Goal: Navigation & Orientation: Find specific page/section

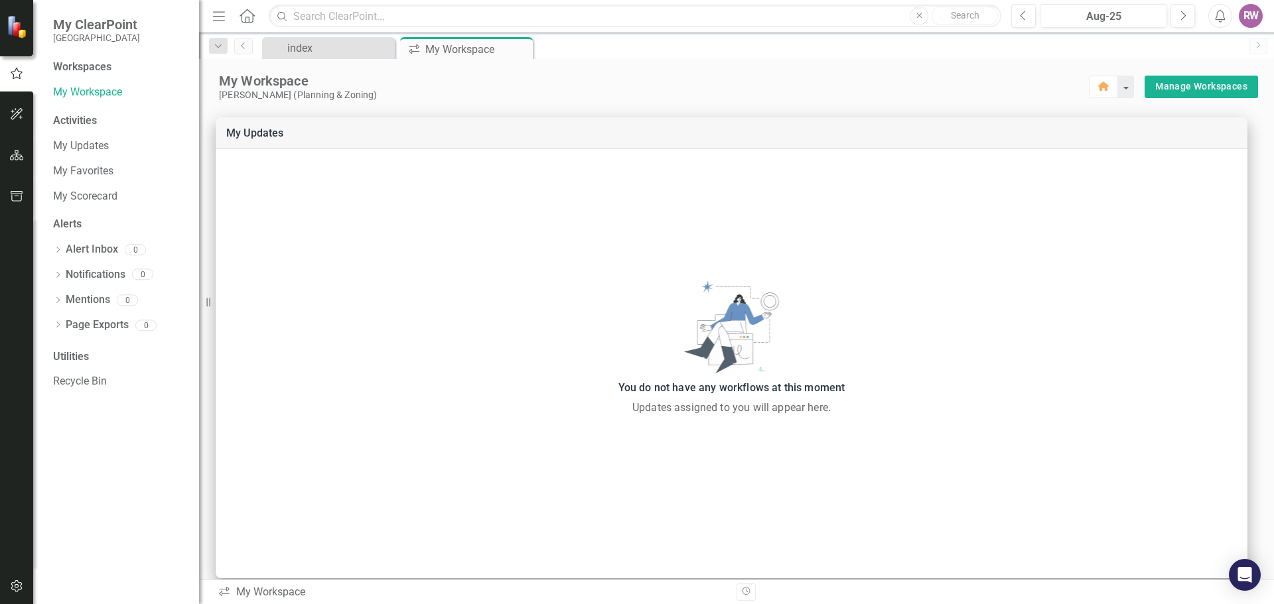
click at [216, 19] on icon "Menu" at bounding box center [218, 16] width 17 height 14
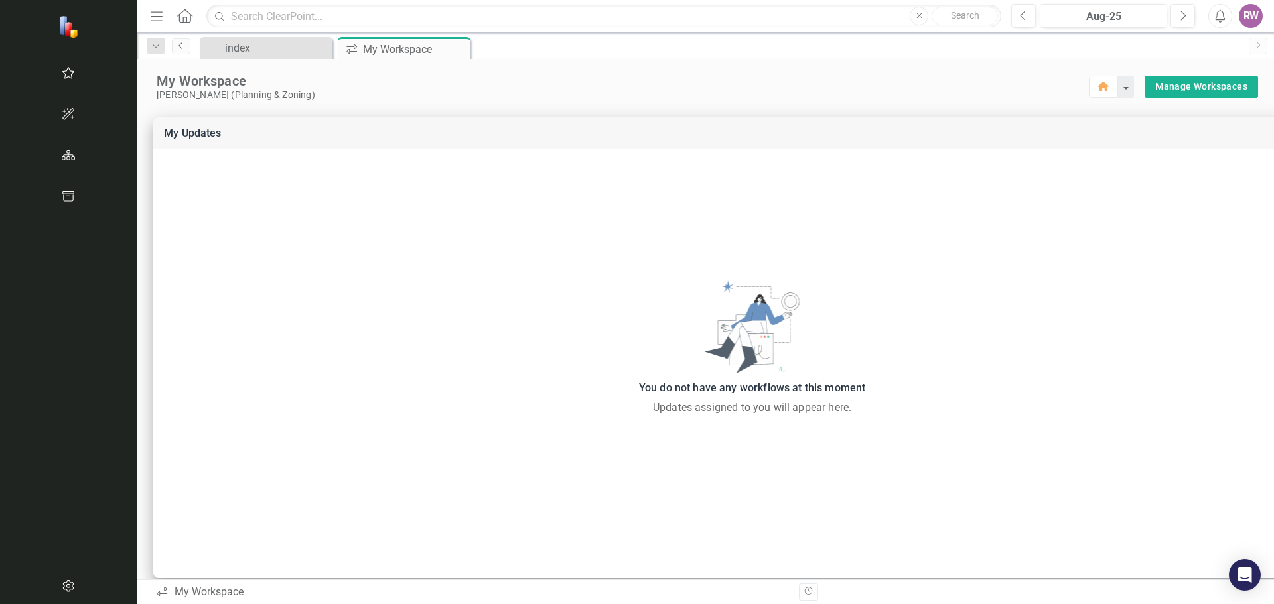
click at [176, 48] on icon "Previous" at bounding box center [181, 46] width 11 height 8
click at [148, 19] on icon "Menu" at bounding box center [156, 16] width 17 height 14
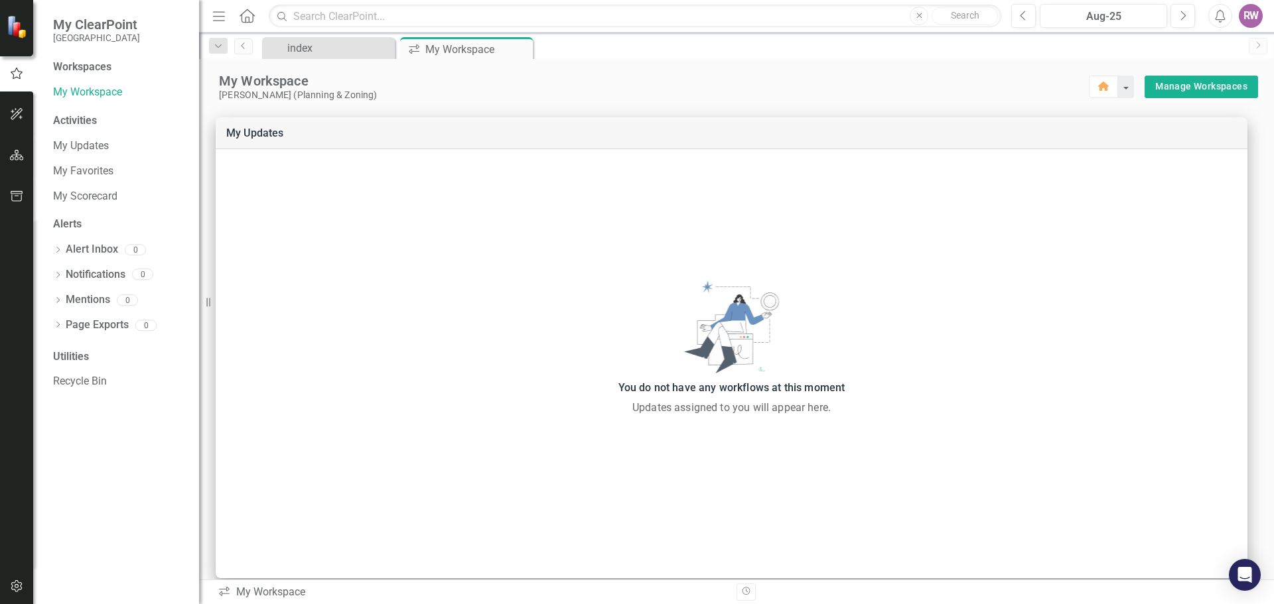
click at [226, 20] on icon "Menu" at bounding box center [218, 16] width 17 height 14
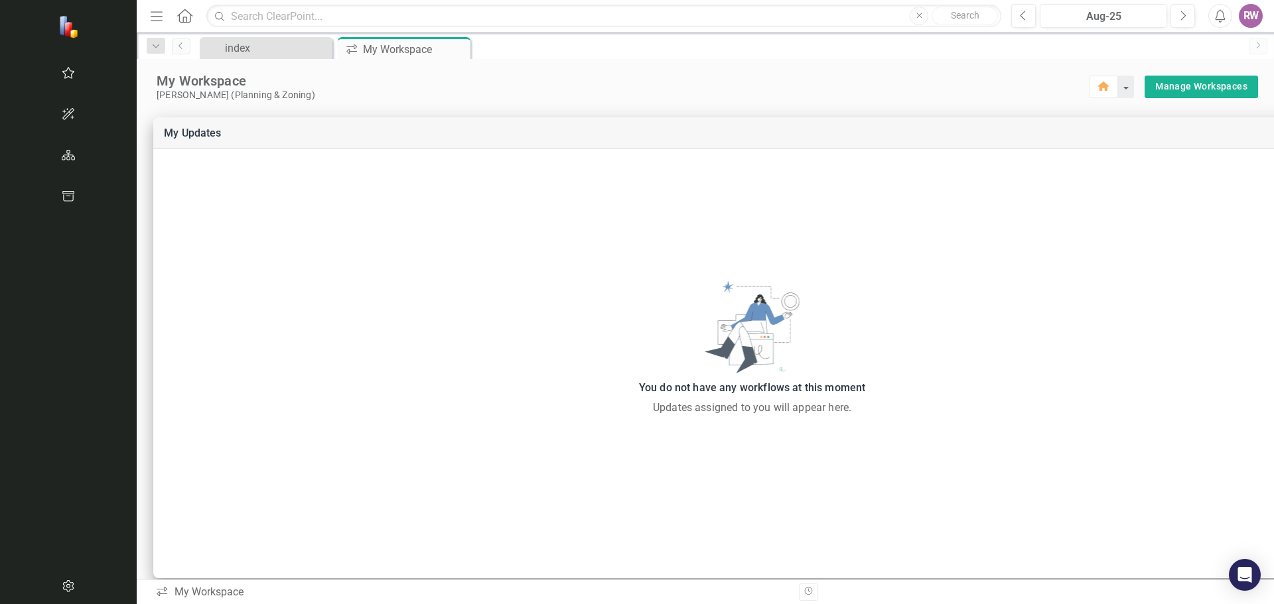
click at [176, 14] on icon "Home" at bounding box center [184, 16] width 17 height 14
click at [363, 50] on div "My Workspace" at bounding box center [398, 49] width 71 height 17
click at [363, 47] on div "My Workspace" at bounding box center [398, 49] width 71 height 17
click at [225, 50] on div "index" at bounding box center [269, 48] width 88 height 17
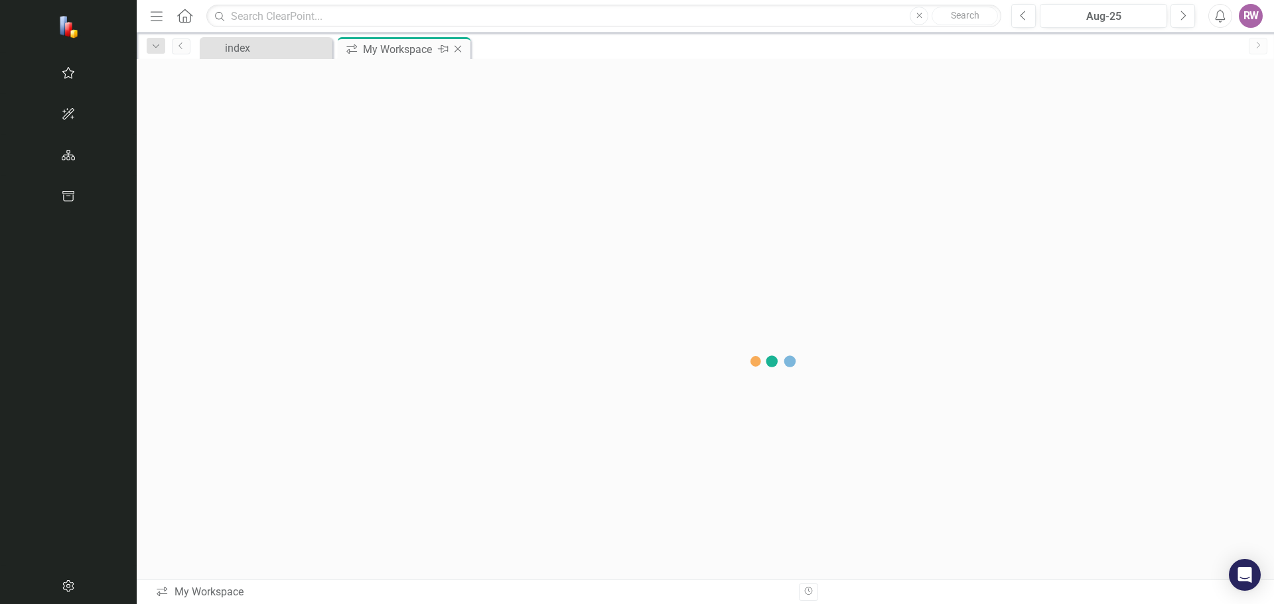
click at [363, 52] on div "My Workspace" at bounding box center [398, 49] width 71 height 17
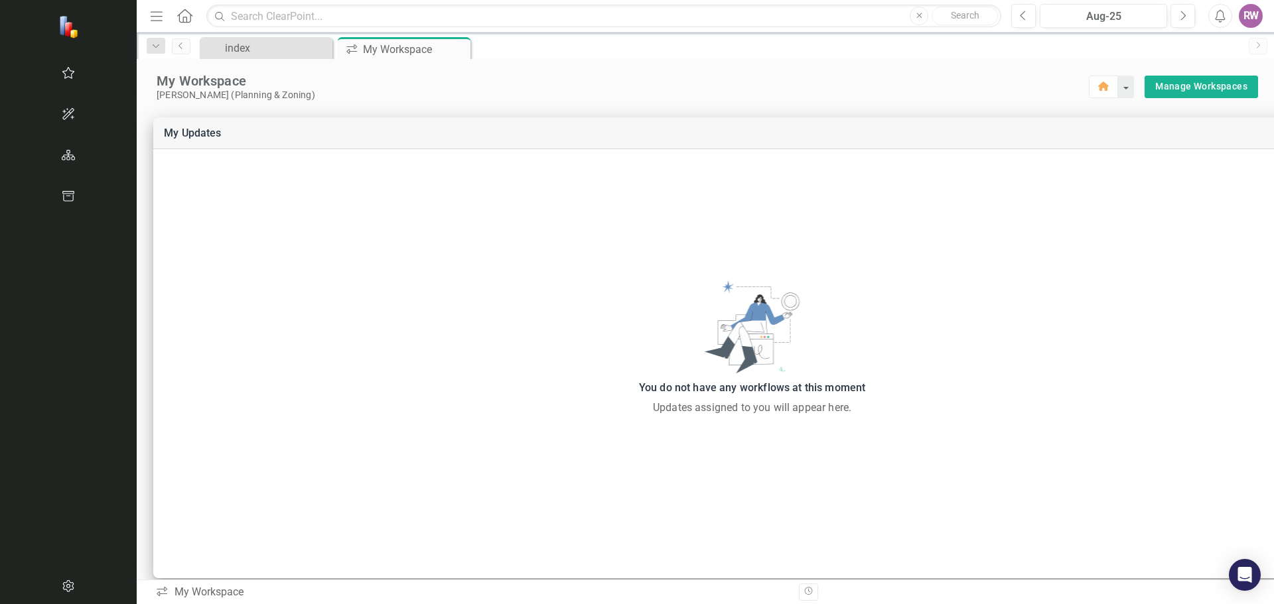
click at [176, 17] on icon "Home" at bounding box center [184, 16] width 17 height 14
click at [363, 47] on div "My Workspace" at bounding box center [398, 49] width 71 height 17
click at [338, 58] on div "icon.workspace My Workspace Pin Close" at bounding box center [404, 48] width 133 height 22
click at [363, 48] on div "My Workspace" at bounding box center [398, 49] width 71 height 17
click at [1183, 15] on icon "Next" at bounding box center [1182, 16] width 7 height 12
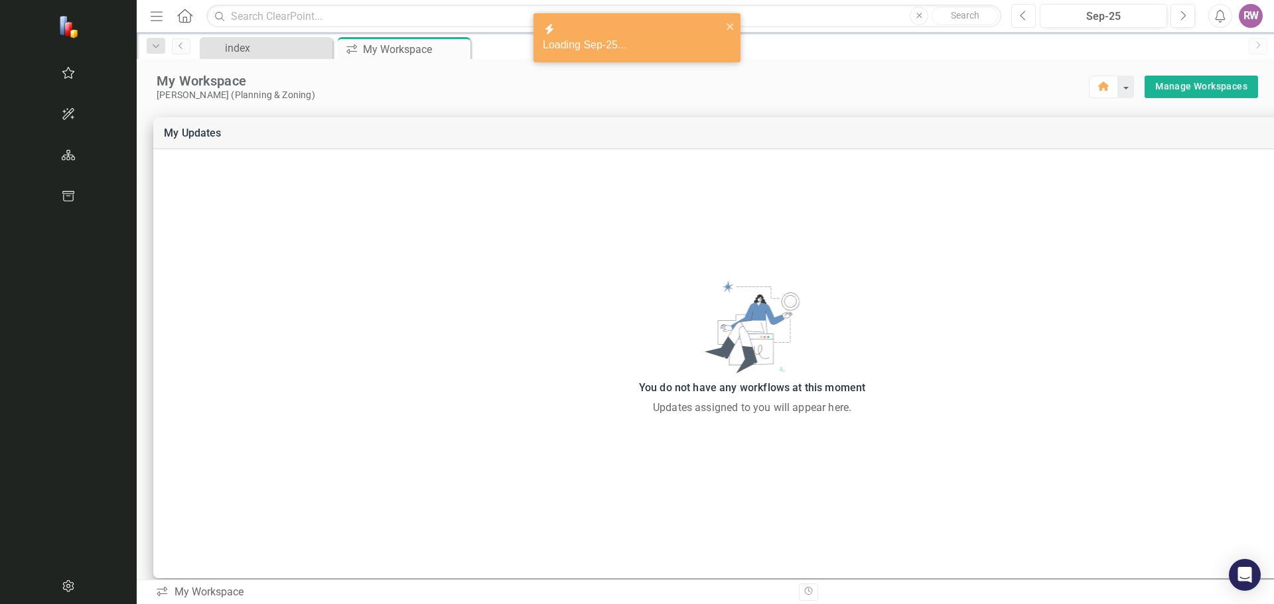
click at [1025, 21] on button "Previous" at bounding box center [1023, 16] width 25 height 24
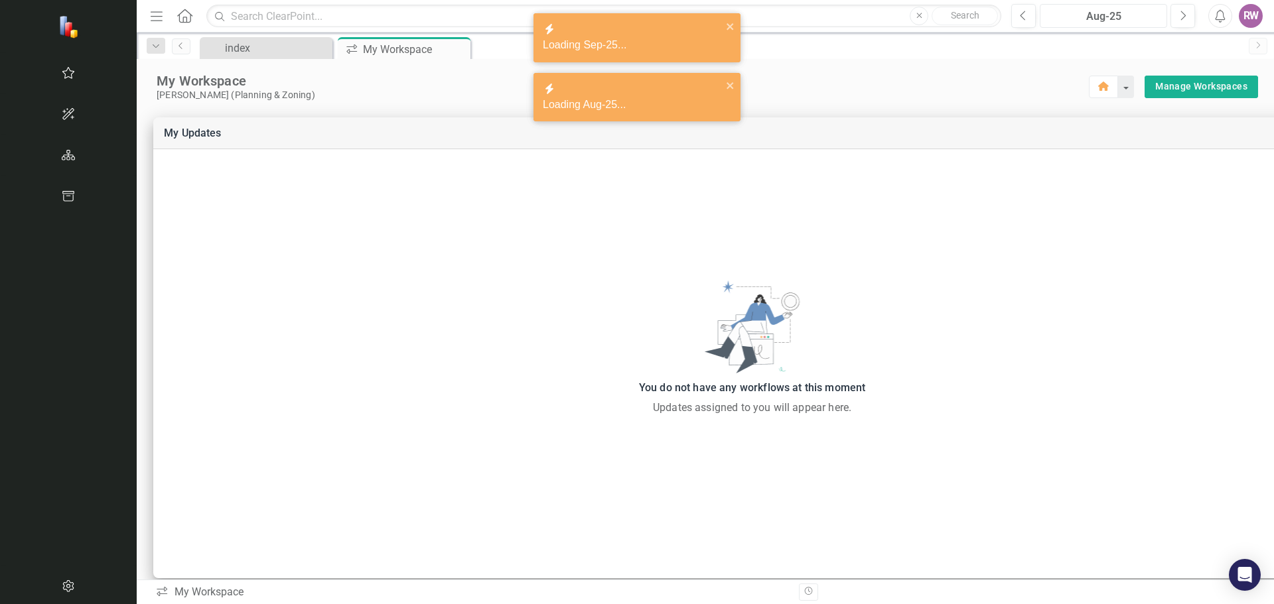
click at [1091, 18] on div "Aug-25" at bounding box center [1103, 17] width 118 height 16
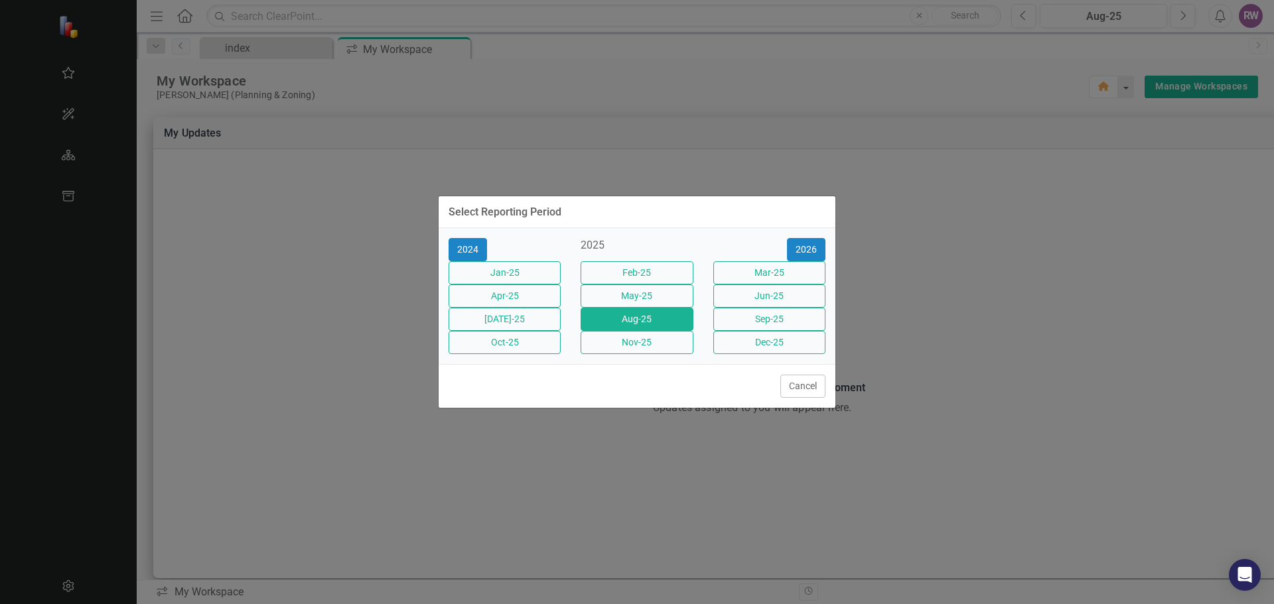
click at [651, 308] on div "May-25" at bounding box center [636, 296] width 132 height 23
click at [648, 303] on button "May-25" at bounding box center [636, 296] width 112 height 23
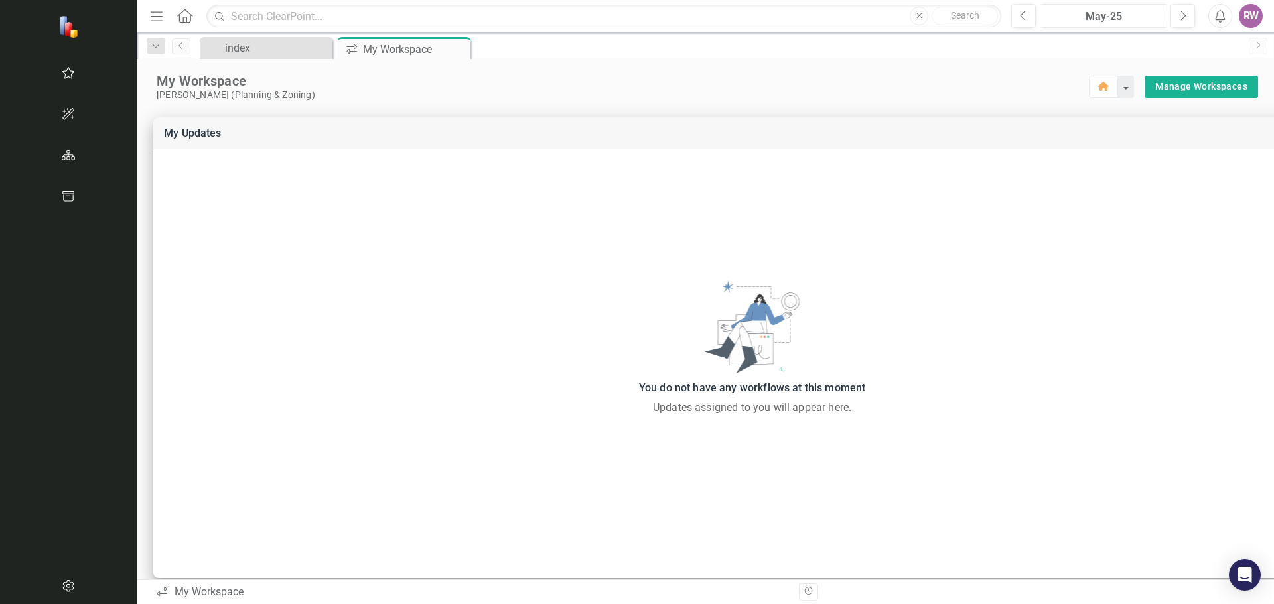
click at [1110, 16] on div "May-25" at bounding box center [1103, 17] width 118 height 16
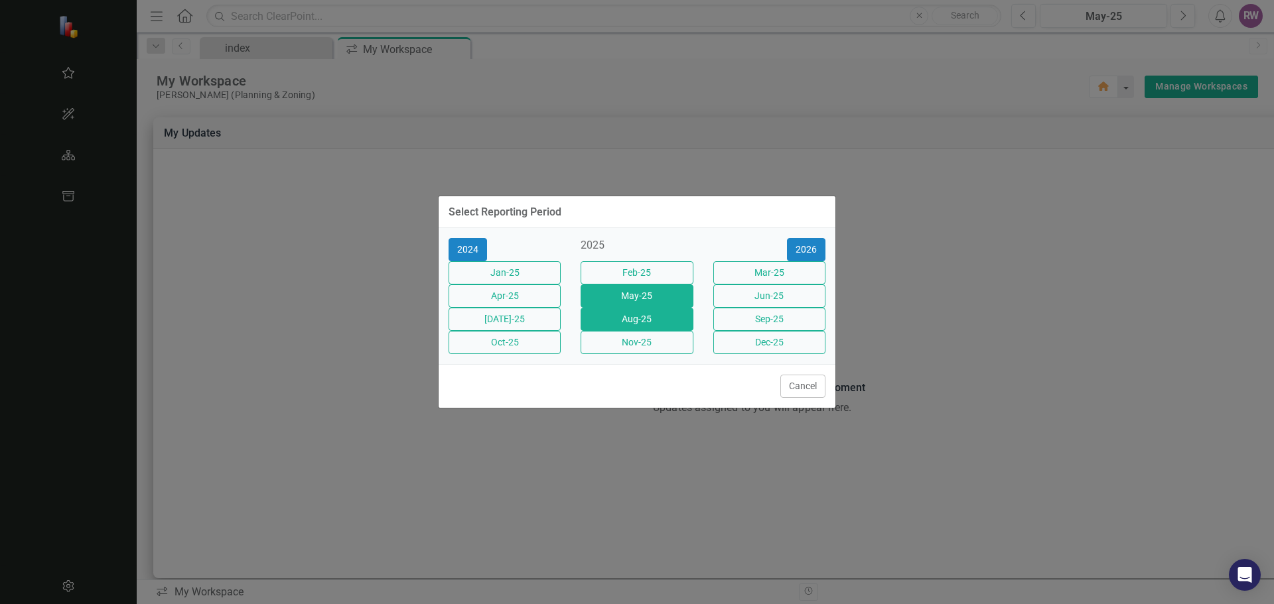
click at [650, 326] on button "Aug-25" at bounding box center [636, 319] width 112 height 23
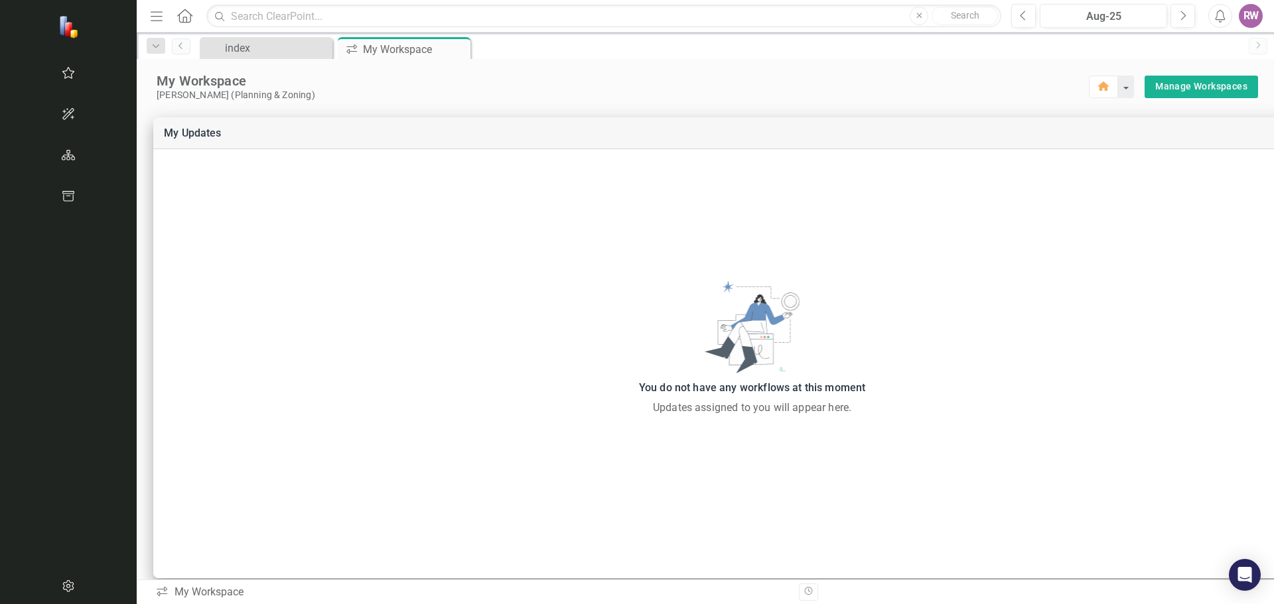
click at [1253, 13] on div "RW" at bounding box center [1250, 16] width 24 height 24
click at [1204, 44] on link "User Edit Profile" at bounding box center [1209, 41] width 105 height 25
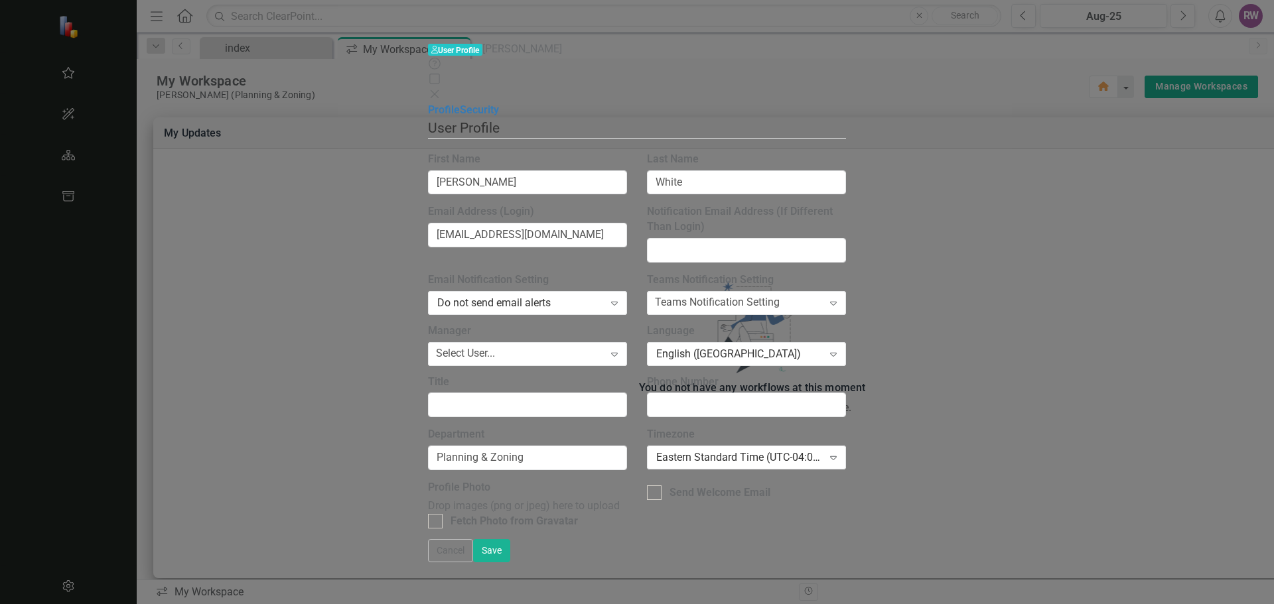
click at [441, 89] on icon "Close" at bounding box center [434, 94] width 13 height 11
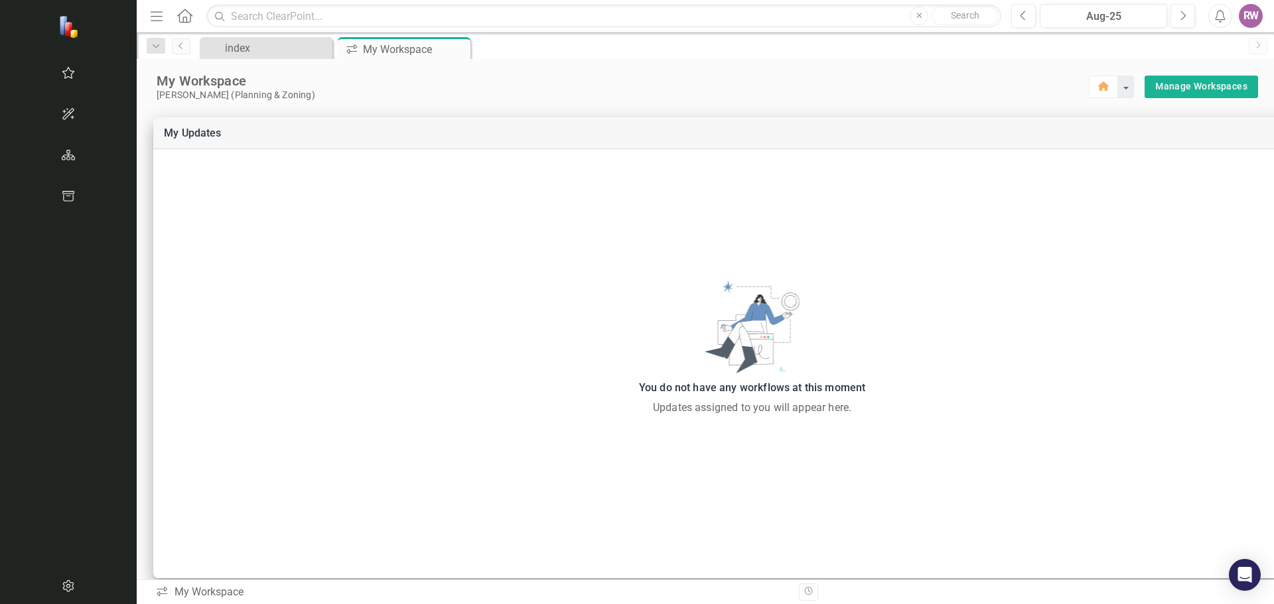
click at [1253, 14] on div "RW" at bounding box center [1250, 16] width 24 height 24
click at [1225, 90] on link "Help Support Center" at bounding box center [1209, 92] width 105 height 25
click at [1252, 18] on div "RW" at bounding box center [1250, 16] width 24 height 24
click at [911, 95] on div "[PERSON_NAME] (Planning & Zoning)" at bounding box center [623, 95] width 932 height 11
click at [176, 47] on icon "Previous" at bounding box center [181, 46] width 11 height 8
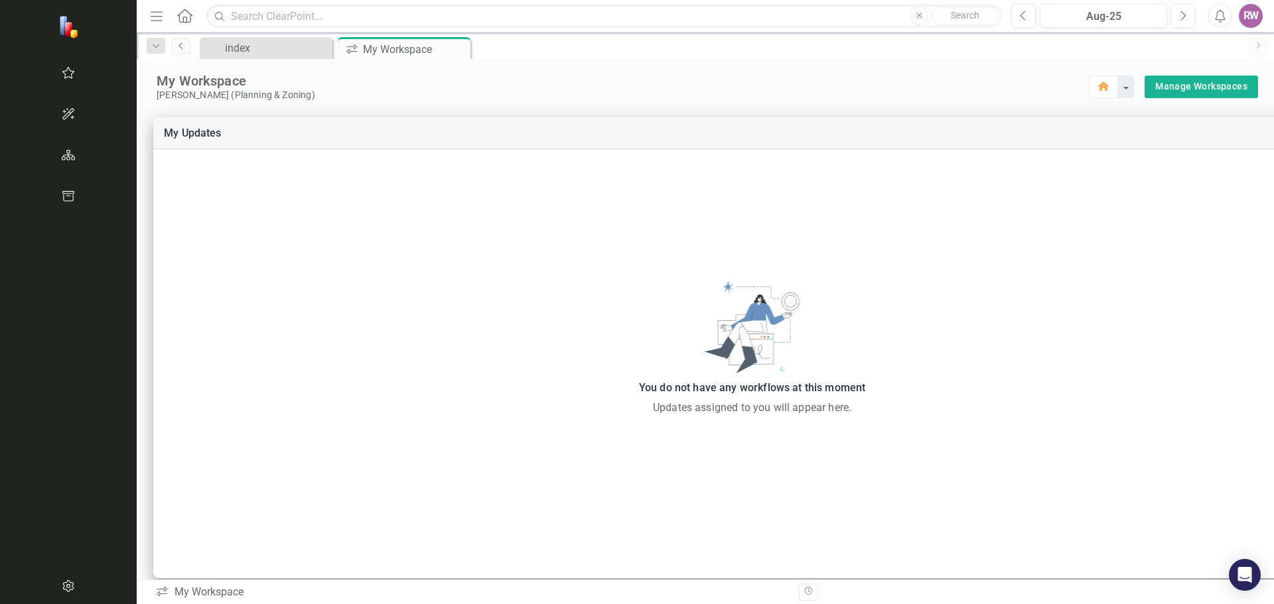
click at [176, 43] on icon "Previous" at bounding box center [181, 46] width 11 height 8
click at [363, 48] on div "My Workspace" at bounding box center [398, 49] width 71 height 17
click at [203, 42] on link "index" at bounding box center [257, 48] width 109 height 17
click at [363, 49] on div "My Workspace" at bounding box center [398, 49] width 71 height 17
click at [363, 44] on div "My Workspace" at bounding box center [398, 49] width 71 height 17
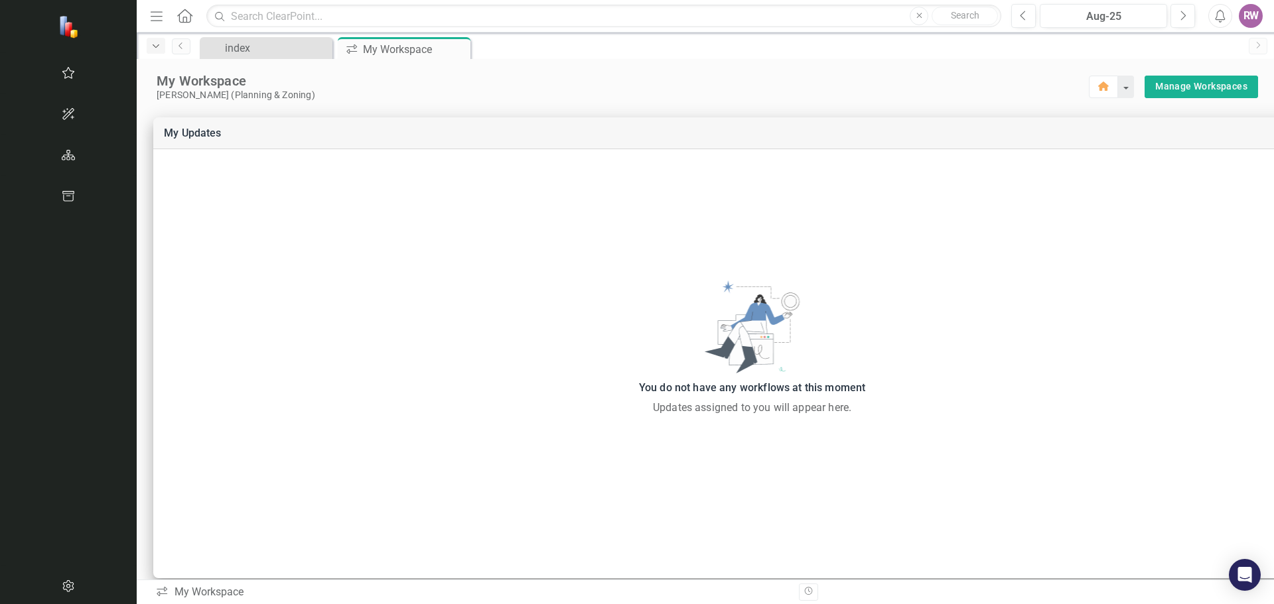
click at [150, 50] on icon "Dropdown" at bounding box center [156, 46] width 12 height 9
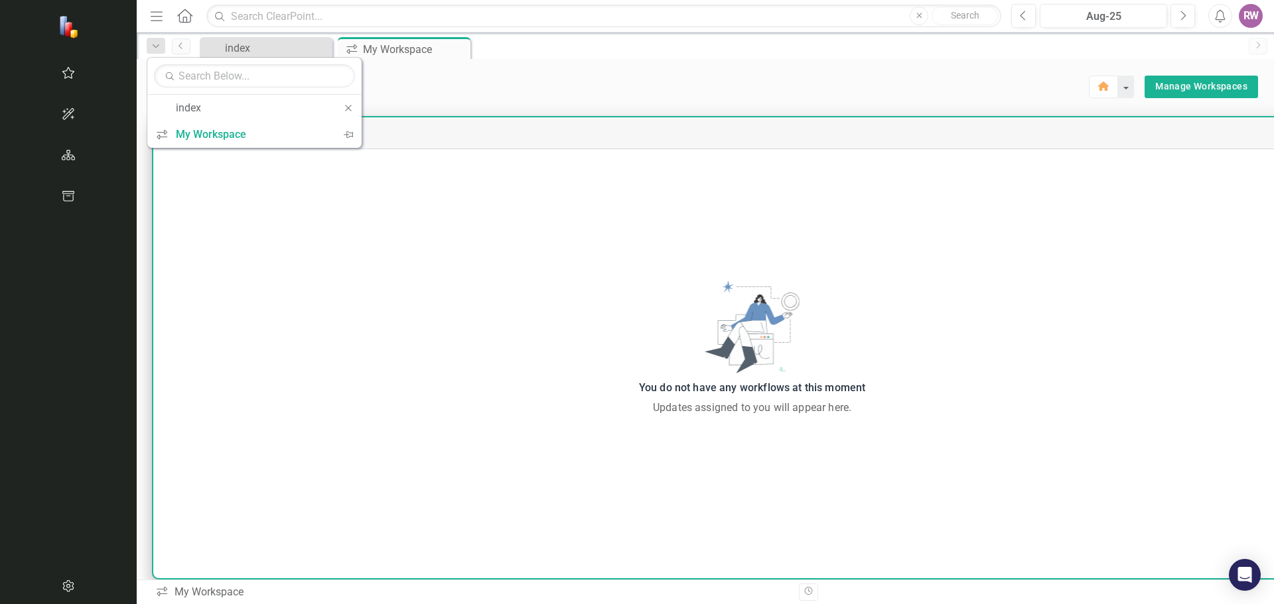
click at [407, 268] on div "You do not have any workflows at this moment Updates assigned to you will appea…" at bounding box center [751, 347] width 1197 height 397
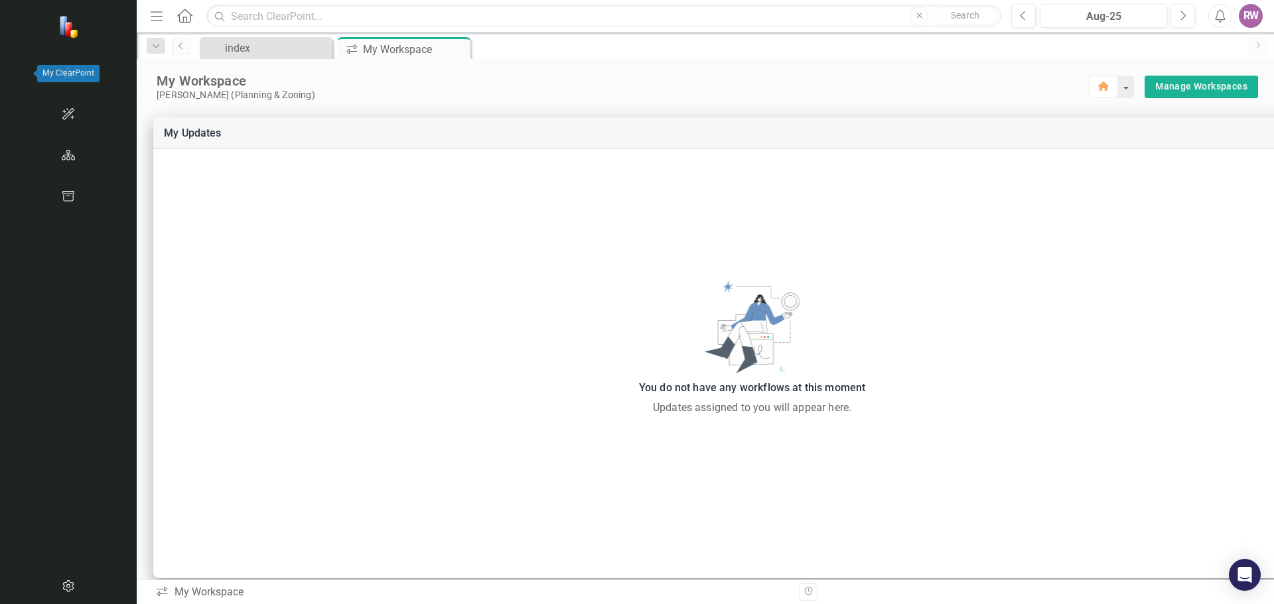
click at [62, 71] on icon "button" at bounding box center [69, 73] width 14 height 11
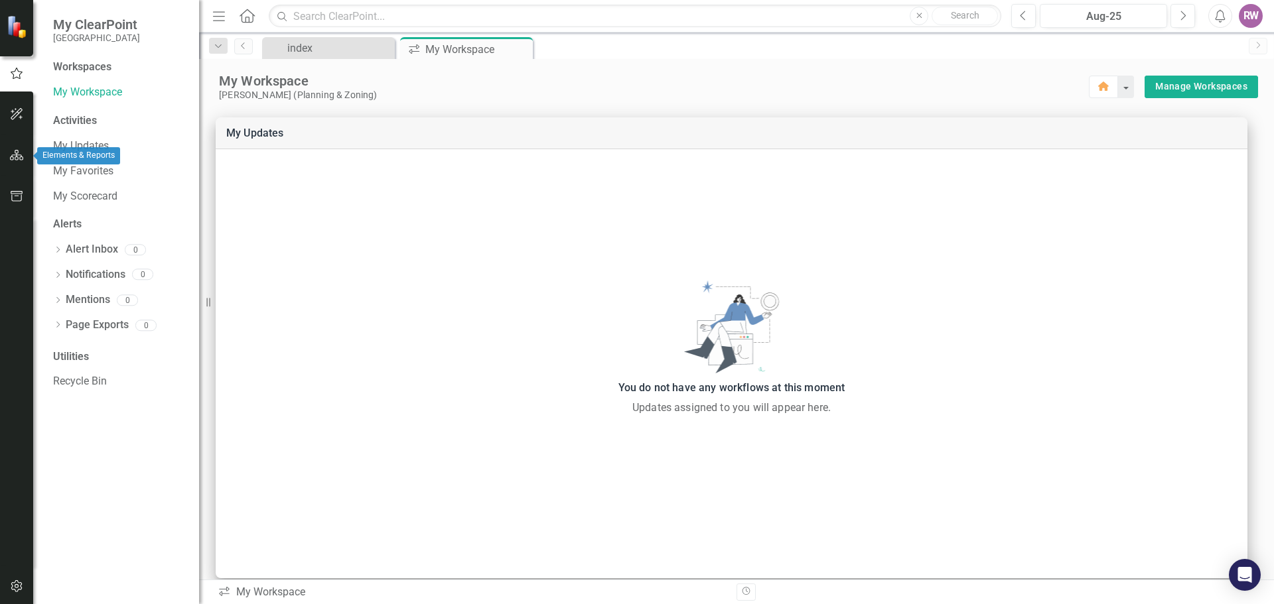
click at [13, 157] on icon "button" at bounding box center [17, 155] width 14 height 11
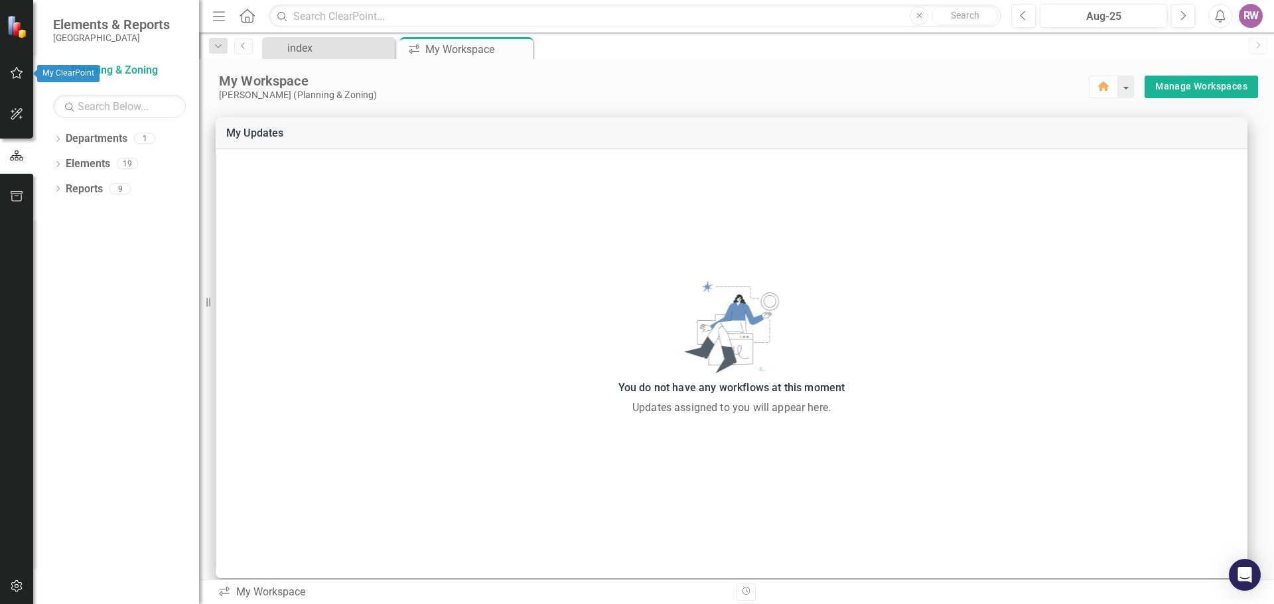
click at [20, 67] on button "button" at bounding box center [17, 74] width 30 height 28
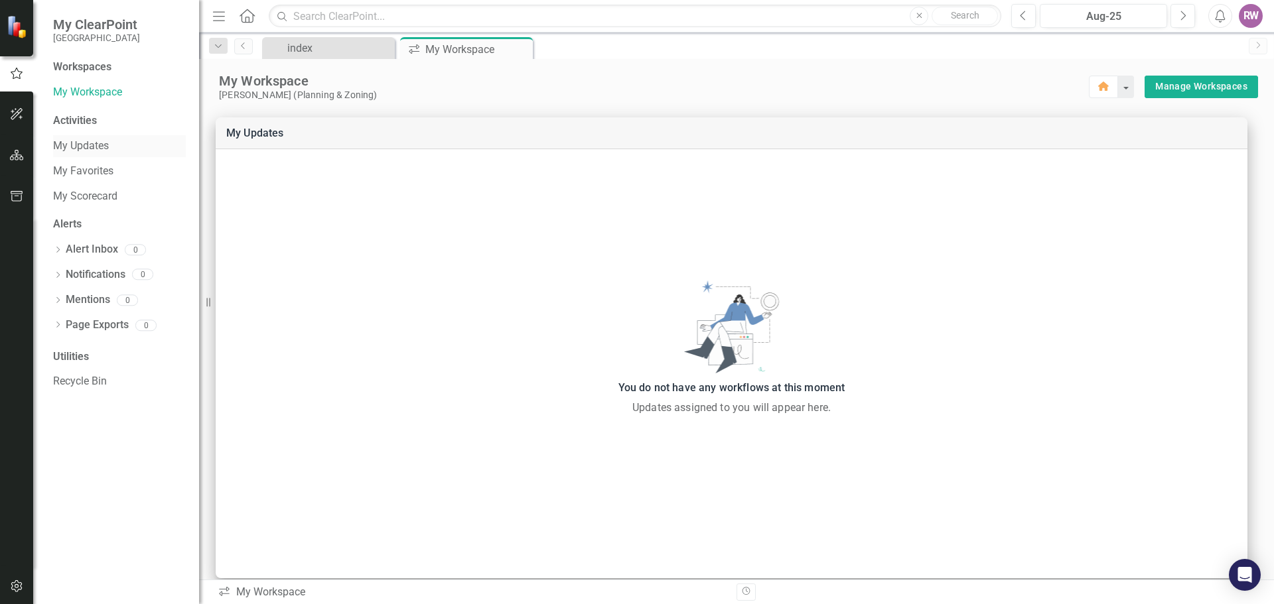
click at [101, 149] on link "My Updates" at bounding box center [119, 146] width 133 height 15
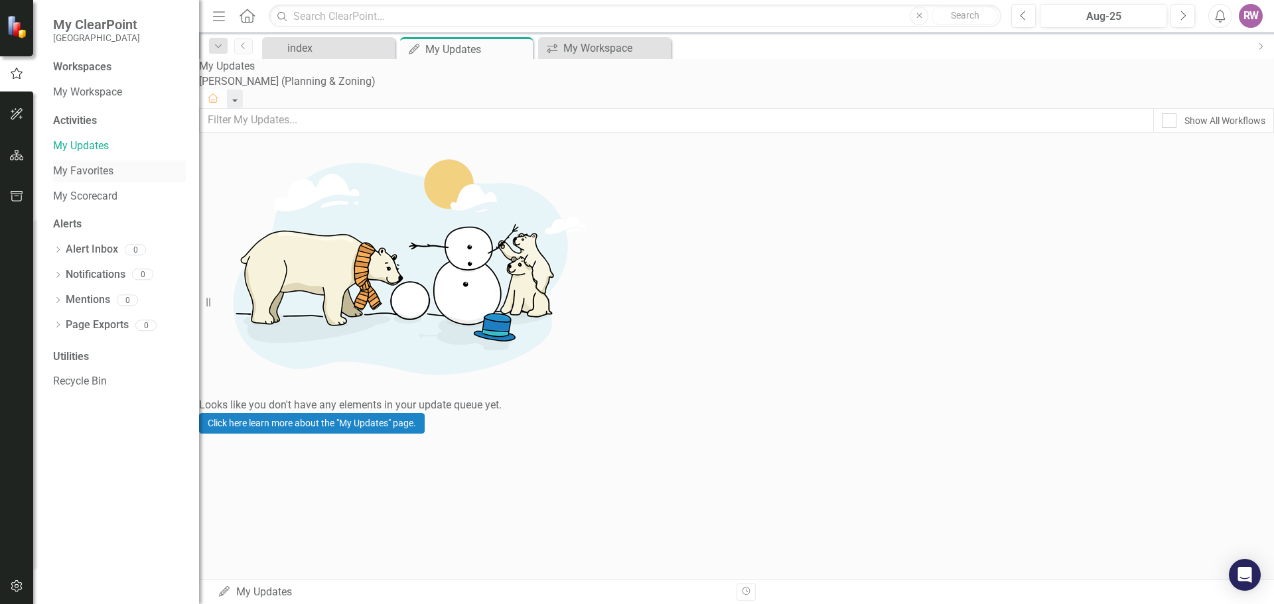
click at [98, 178] on link "My Favorites" at bounding box center [119, 171] width 133 height 15
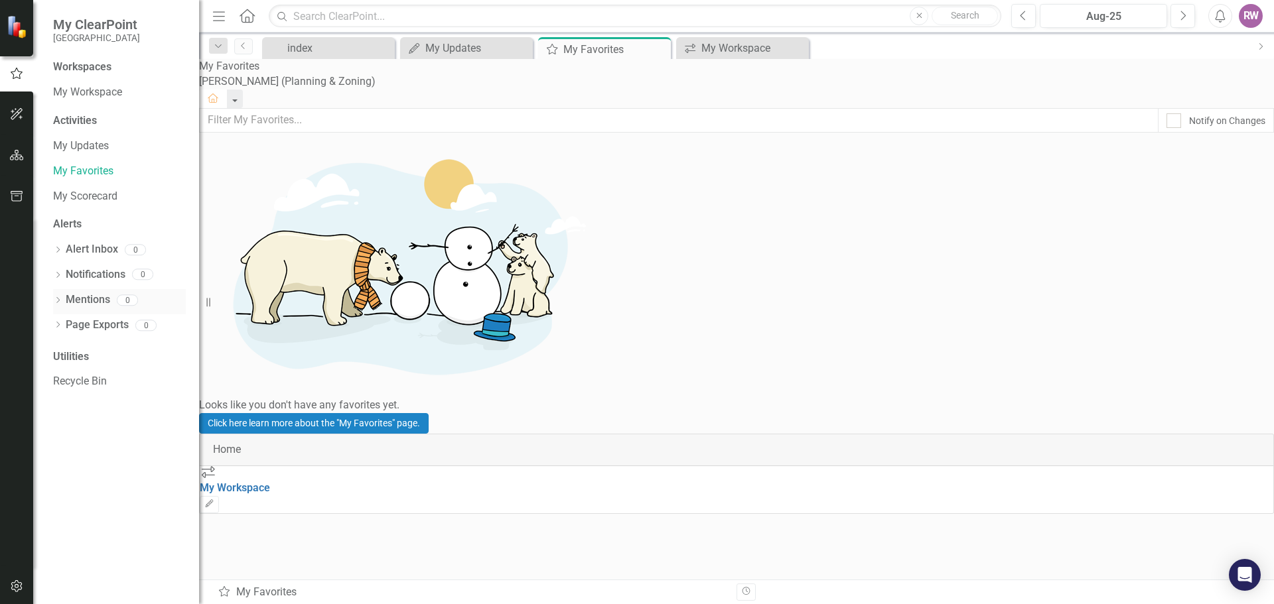
click at [84, 299] on link "Mentions" at bounding box center [88, 300] width 44 height 15
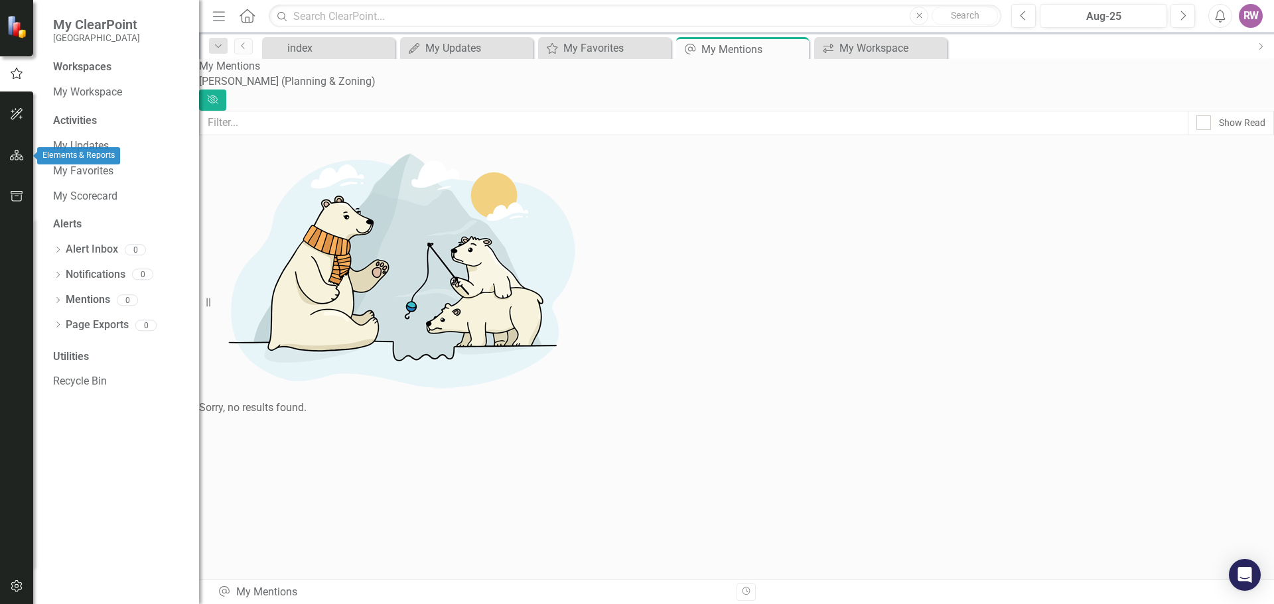
click at [21, 153] on icon "button" at bounding box center [17, 155] width 14 height 11
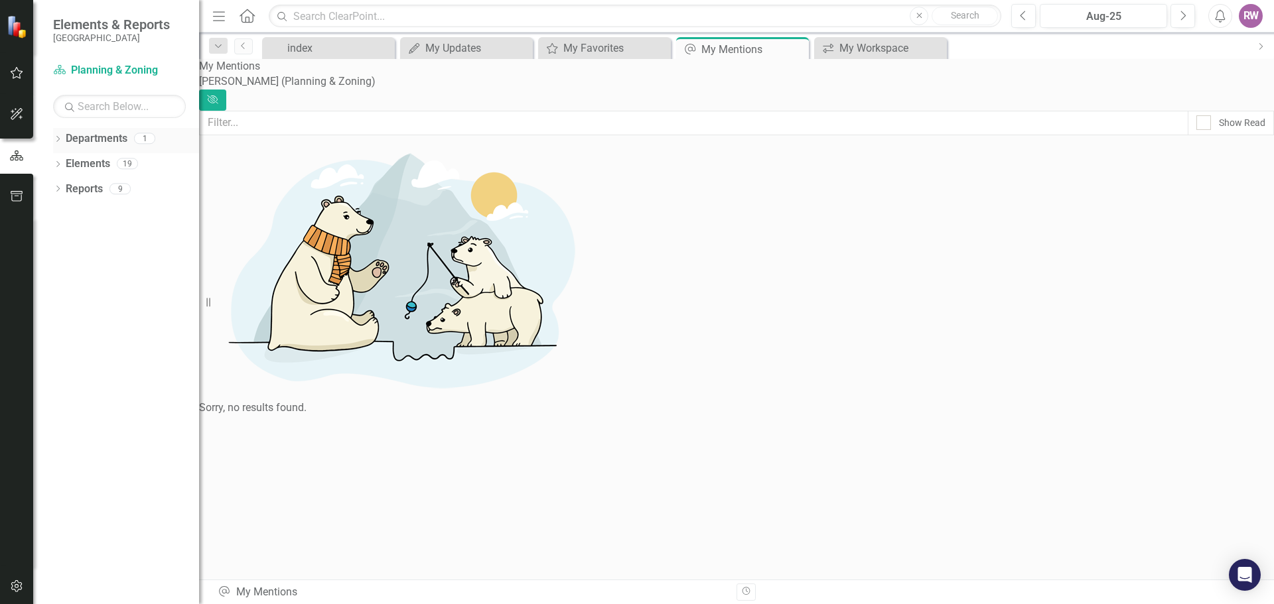
click at [96, 141] on link "Departments" at bounding box center [97, 138] width 62 height 15
click at [86, 164] on link "Elements" at bounding box center [88, 164] width 44 height 15
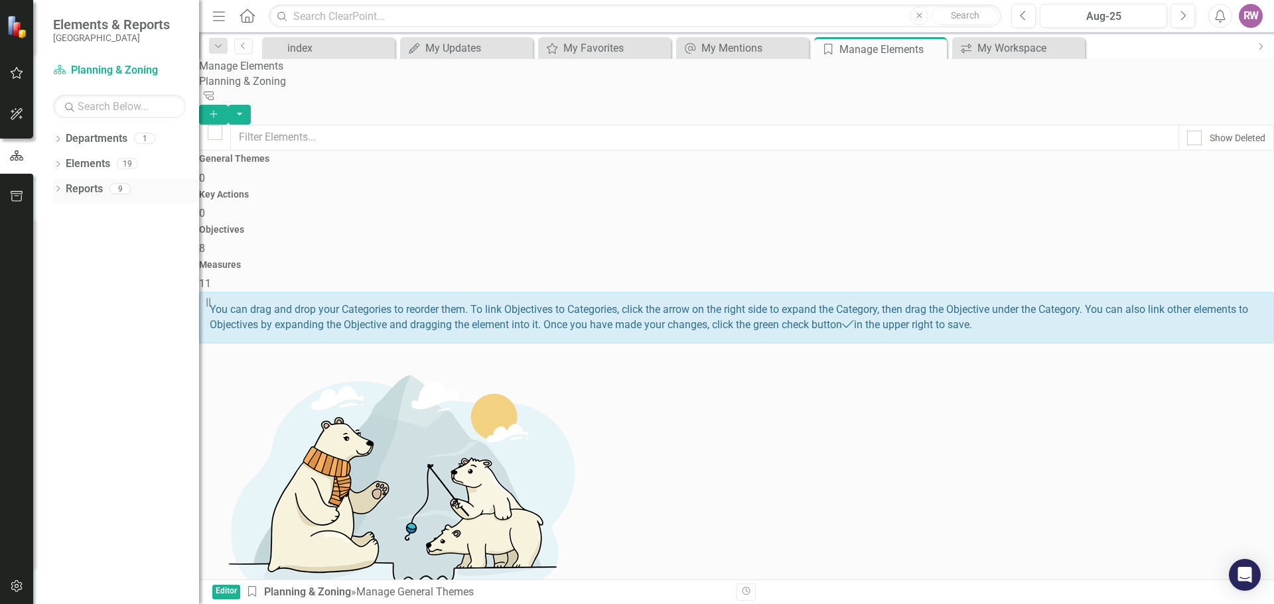
click at [93, 193] on link "Reports" at bounding box center [84, 189] width 37 height 15
click at [59, 162] on icon "Dropdown" at bounding box center [57, 165] width 9 height 7
click at [111, 184] on link "Key Action Key Actions" at bounding box center [83, 189] width 74 height 15
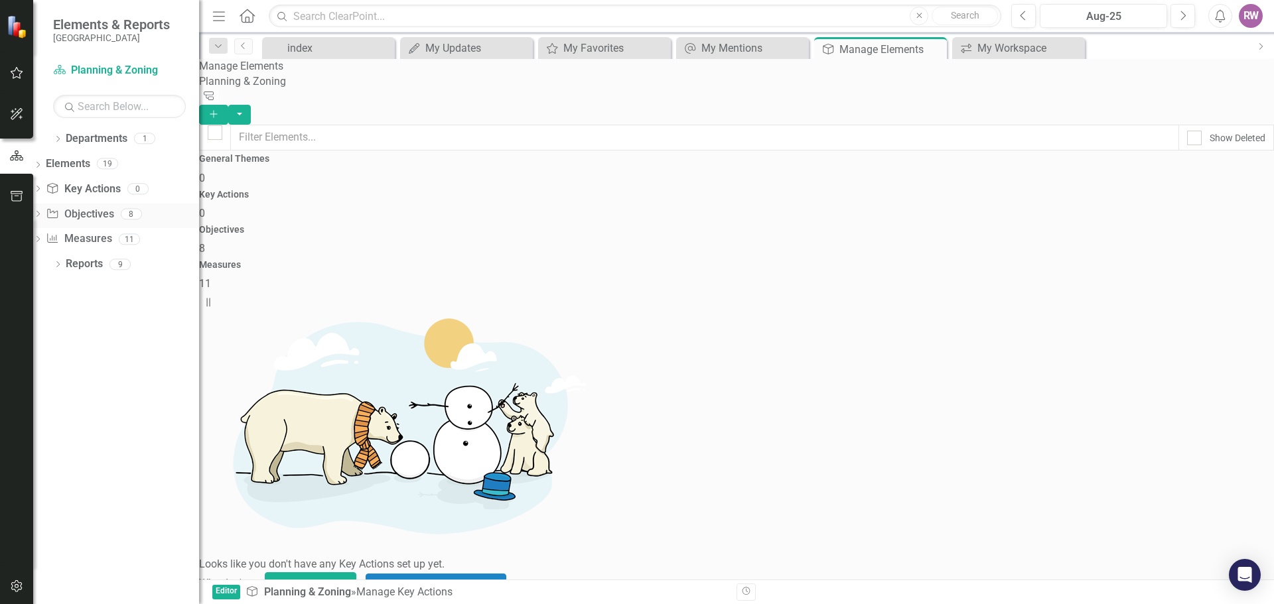
click at [111, 210] on link "Objective Objectives" at bounding box center [80, 214] width 68 height 15
click at [42, 237] on icon "Dropdown" at bounding box center [37, 240] width 9 height 7
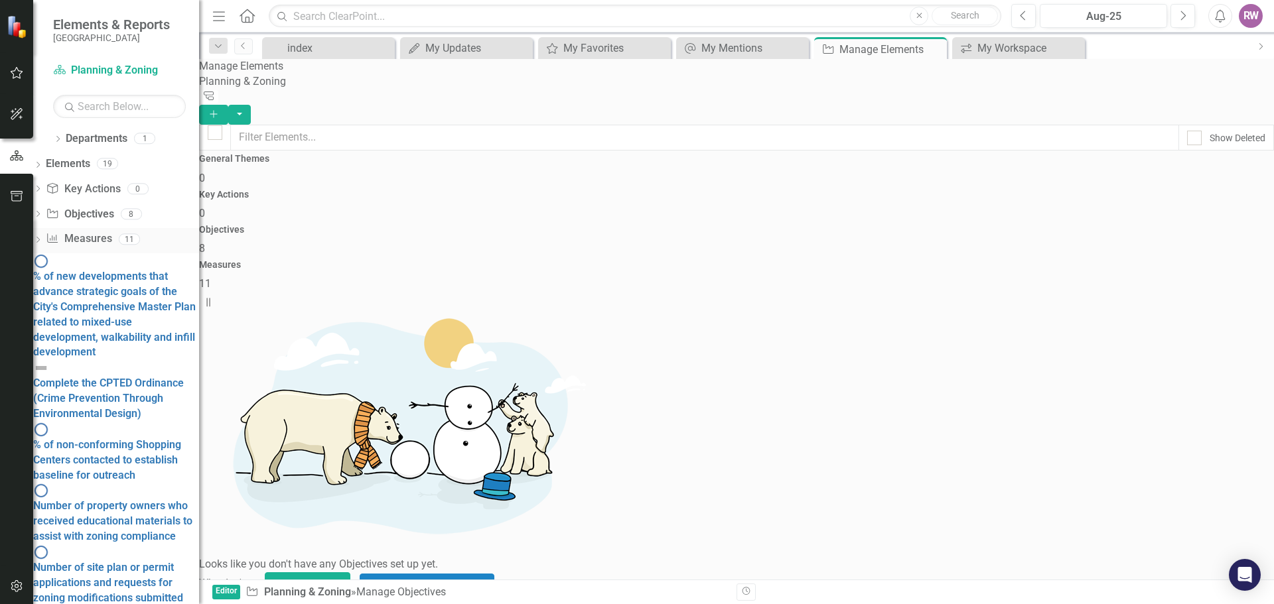
click at [109, 235] on link "Measure Measures" at bounding box center [79, 238] width 66 height 15
click at [60, 141] on icon "Dropdown" at bounding box center [57, 140] width 9 height 7
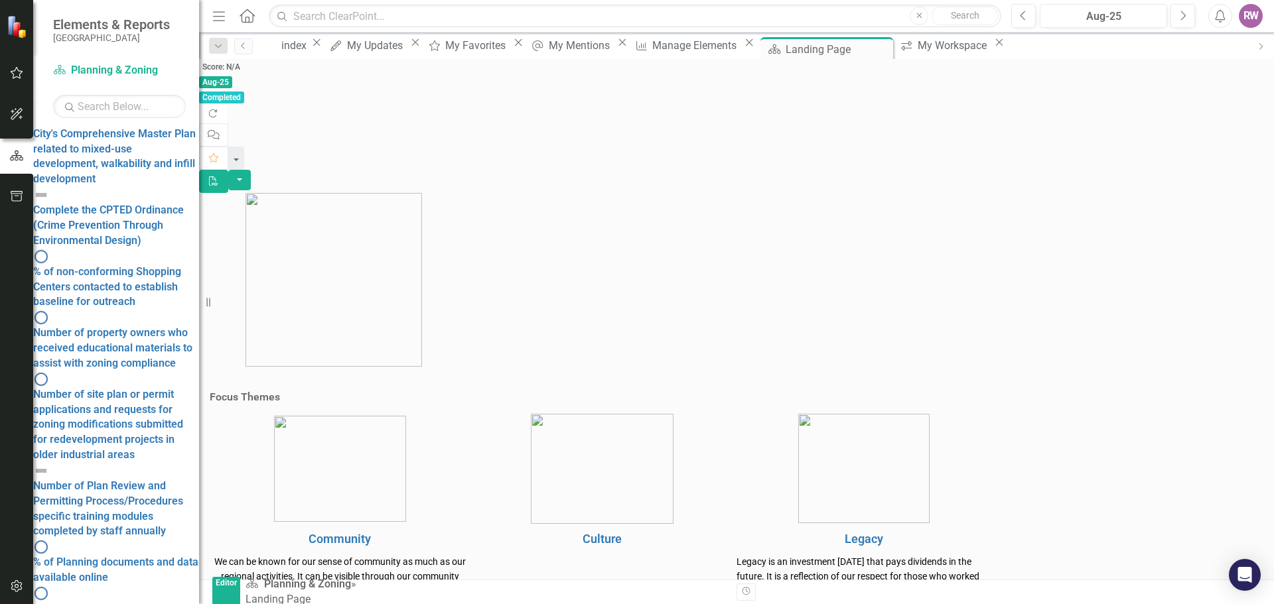
scroll to position [199, 0]
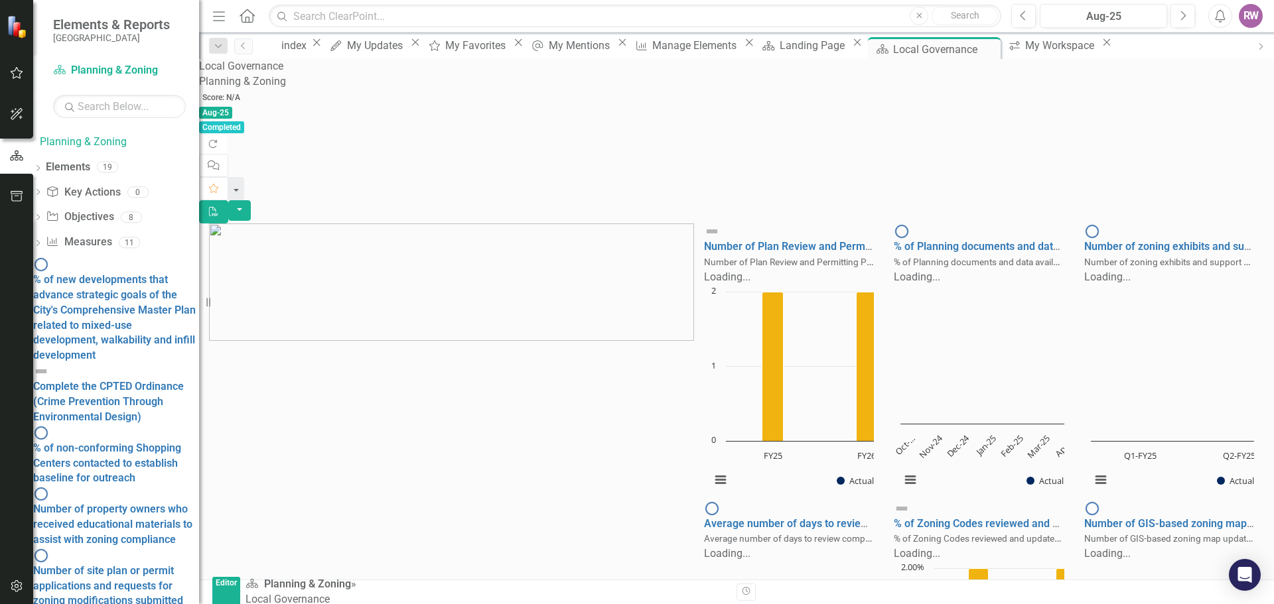
scroll to position [221, 0]
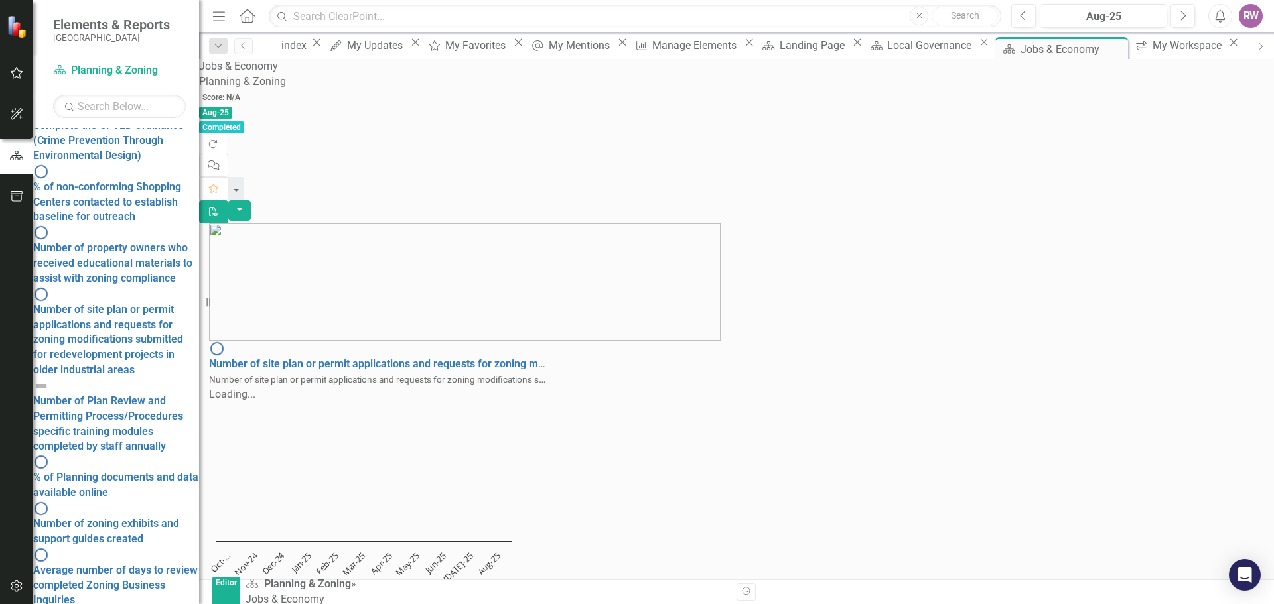
scroll to position [292, 0]
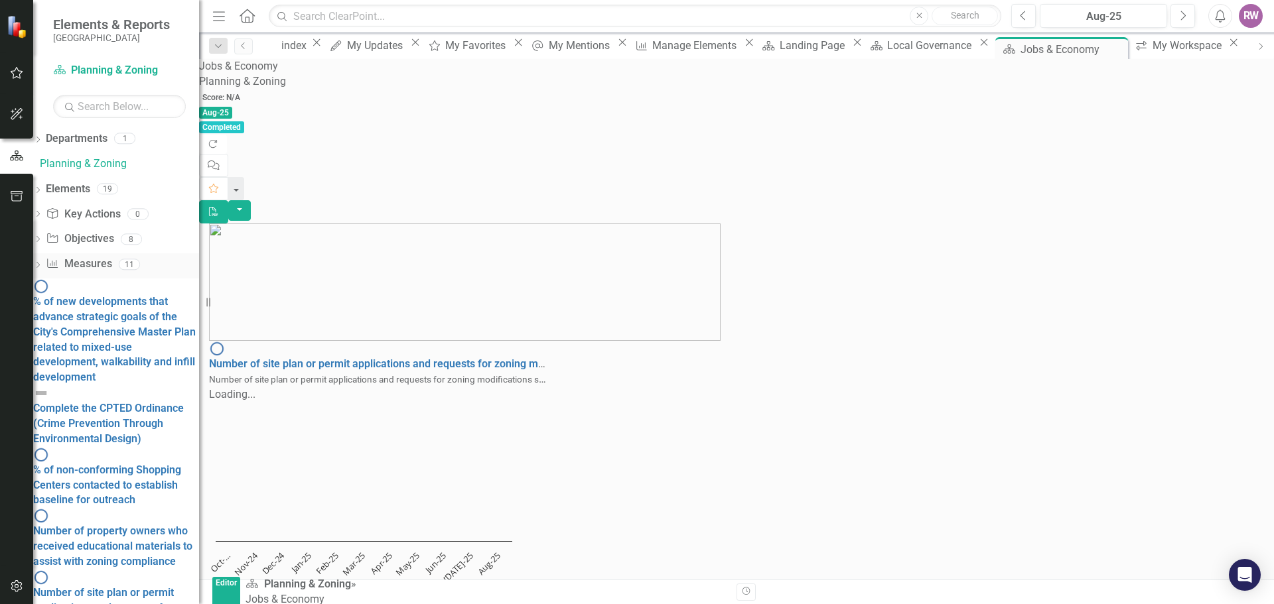
click at [42, 263] on icon "Dropdown" at bounding box center [37, 266] width 9 height 7
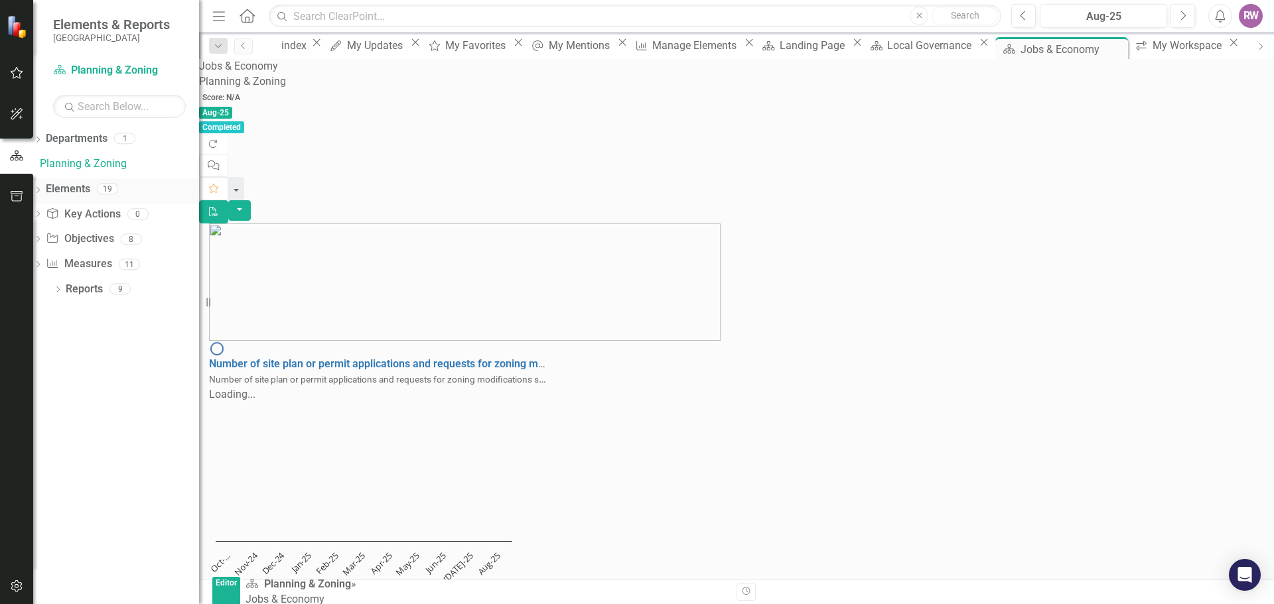
click at [42, 188] on icon "Dropdown" at bounding box center [37, 191] width 9 height 7
click at [42, 137] on icon "Dropdown" at bounding box center [37, 140] width 9 height 7
click at [54, 137] on icon "Dropdown" at bounding box center [57, 140] width 9 height 7
click at [96, 164] on link "Planning & Zoning" at bounding box center [119, 164] width 159 height 15
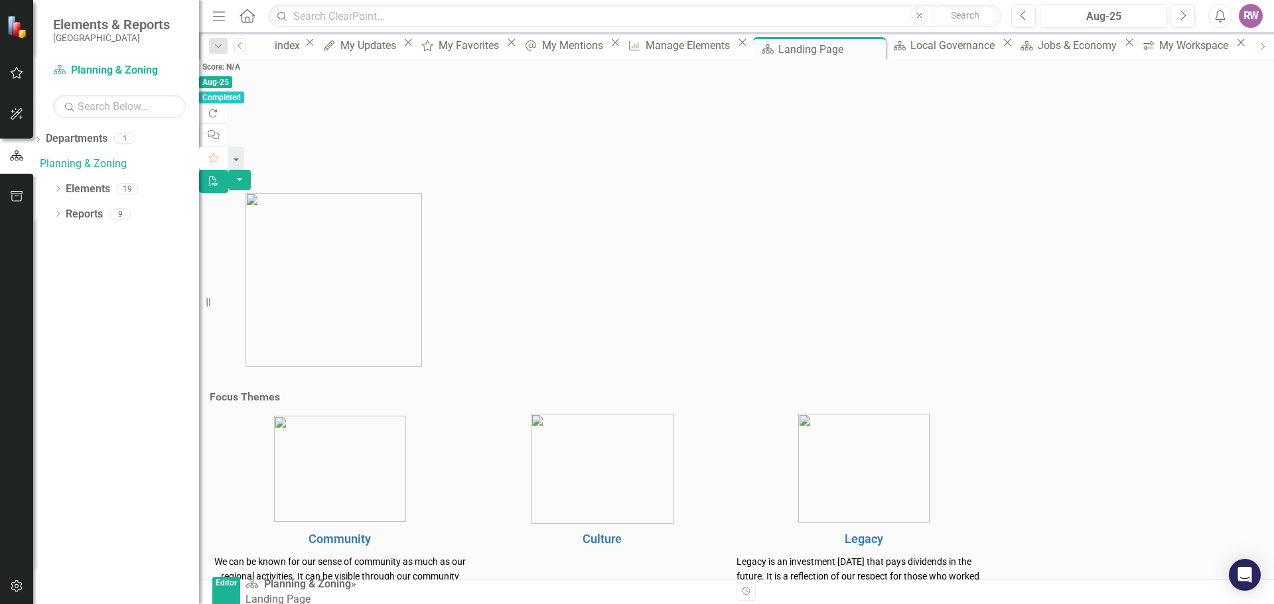
click at [218, 153] on icon "button" at bounding box center [213, 157] width 9 height 9
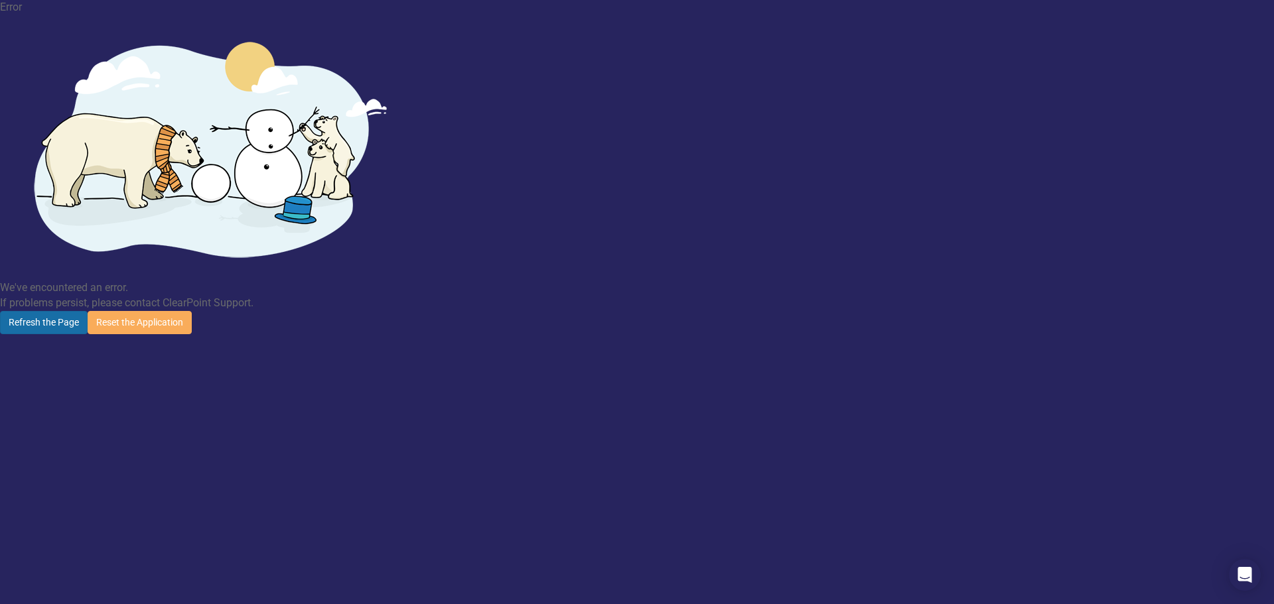
click at [88, 311] on button "Refresh the Page" at bounding box center [44, 322] width 88 height 23
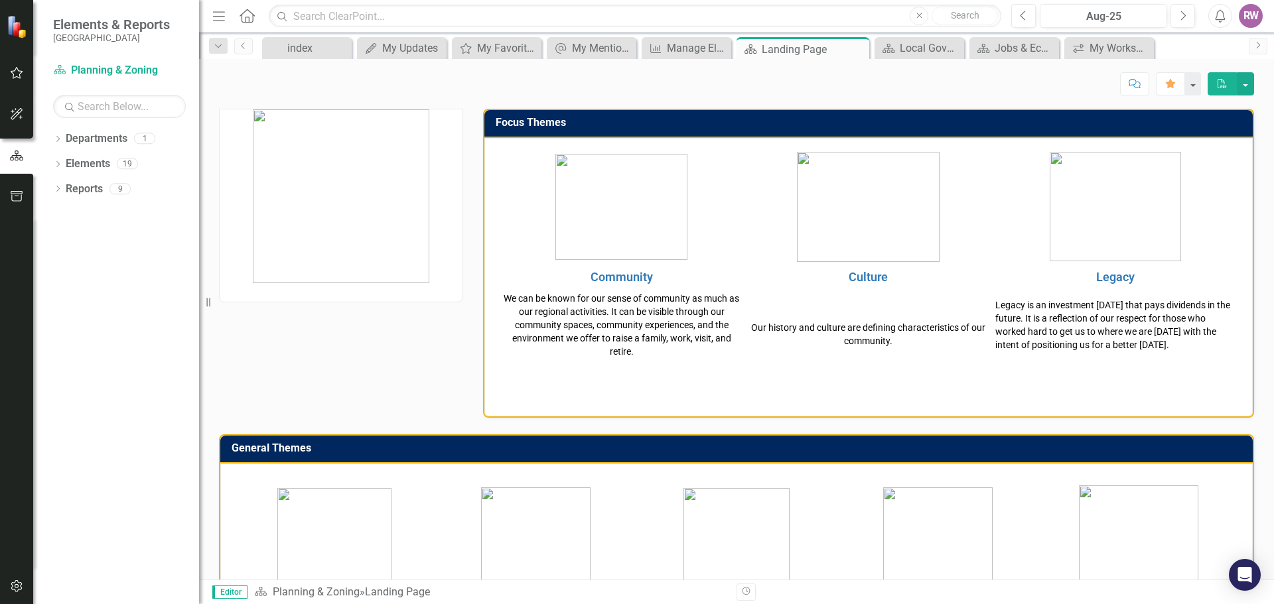
click at [244, 20] on icon "Home" at bounding box center [246, 16] width 17 height 14
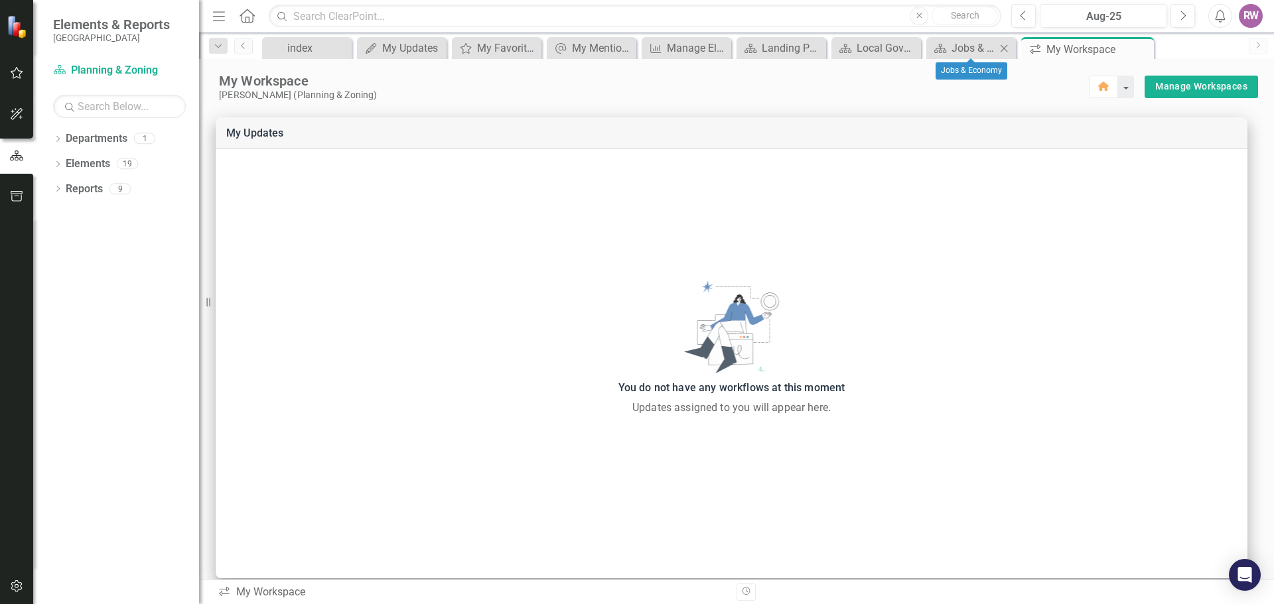
click at [1004, 46] on icon "Close" at bounding box center [1003, 48] width 13 height 11
click at [982, 47] on icon "Close" at bounding box center [987, 48] width 13 height 11
click at [966, 43] on icon "Close" at bounding box center [968, 48] width 13 height 11
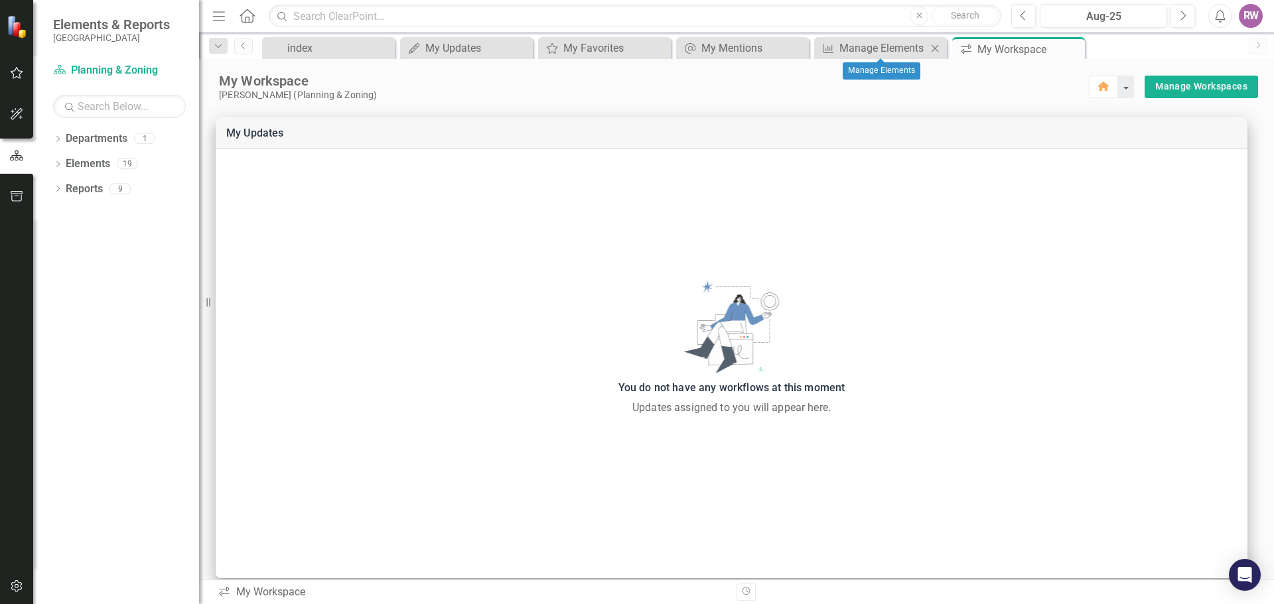
click at [937, 49] on icon "Close" at bounding box center [934, 48] width 13 height 11
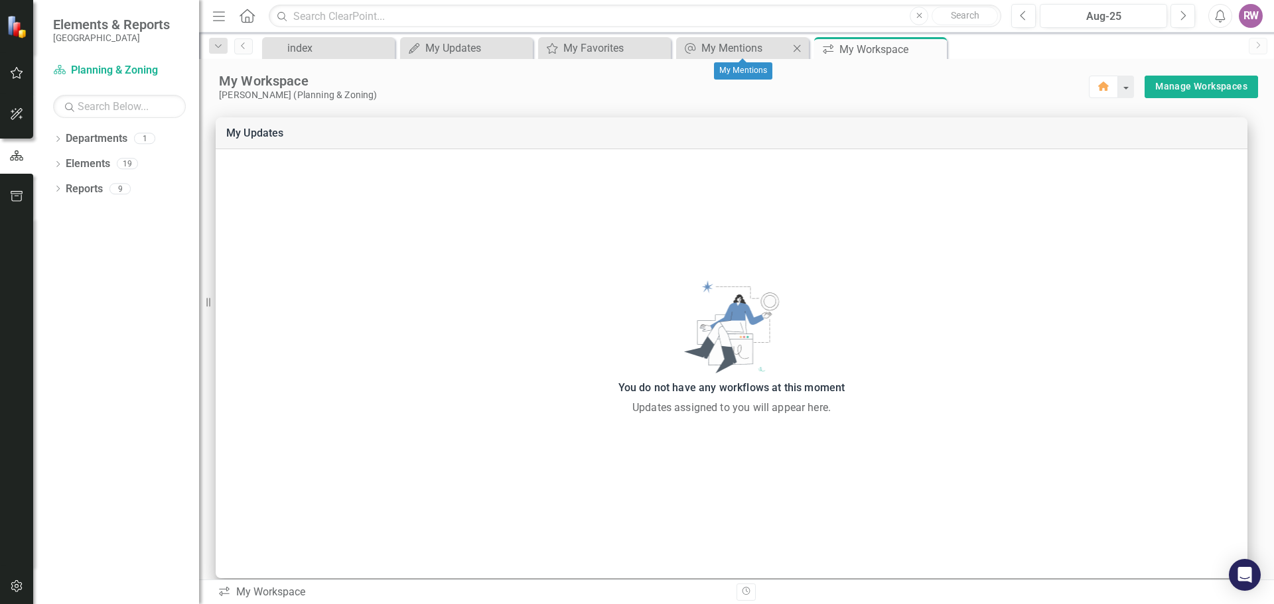
click at [794, 48] on icon "Close" at bounding box center [796, 48] width 13 height 11
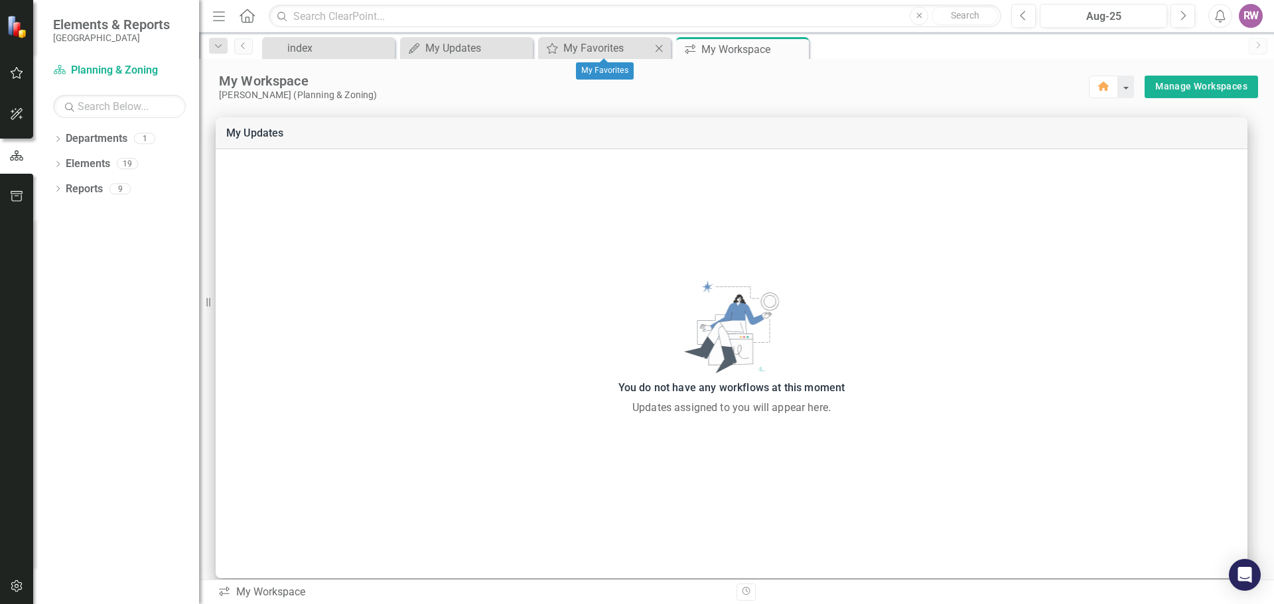
click at [654, 47] on icon "Close" at bounding box center [658, 48] width 13 height 11
click at [55, 189] on icon "Dropdown" at bounding box center [57, 189] width 9 height 7
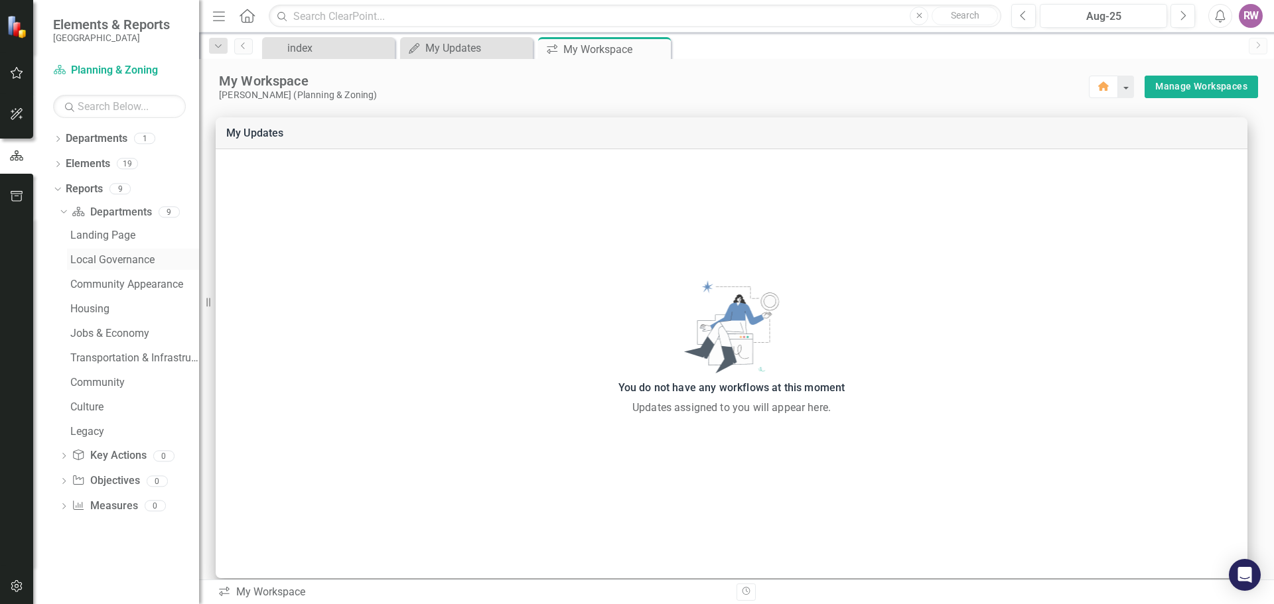
click at [101, 264] on div "Local Governance" at bounding box center [134, 260] width 129 height 12
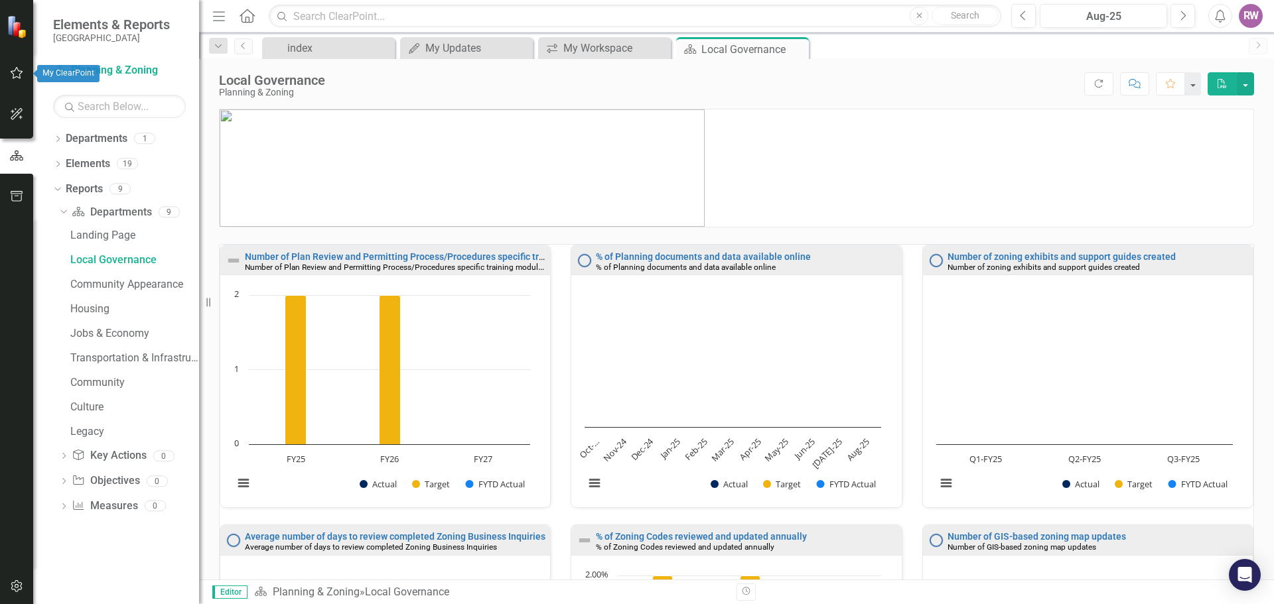
click at [20, 69] on icon "button" at bounding box center [17, 73] width 14 height 11
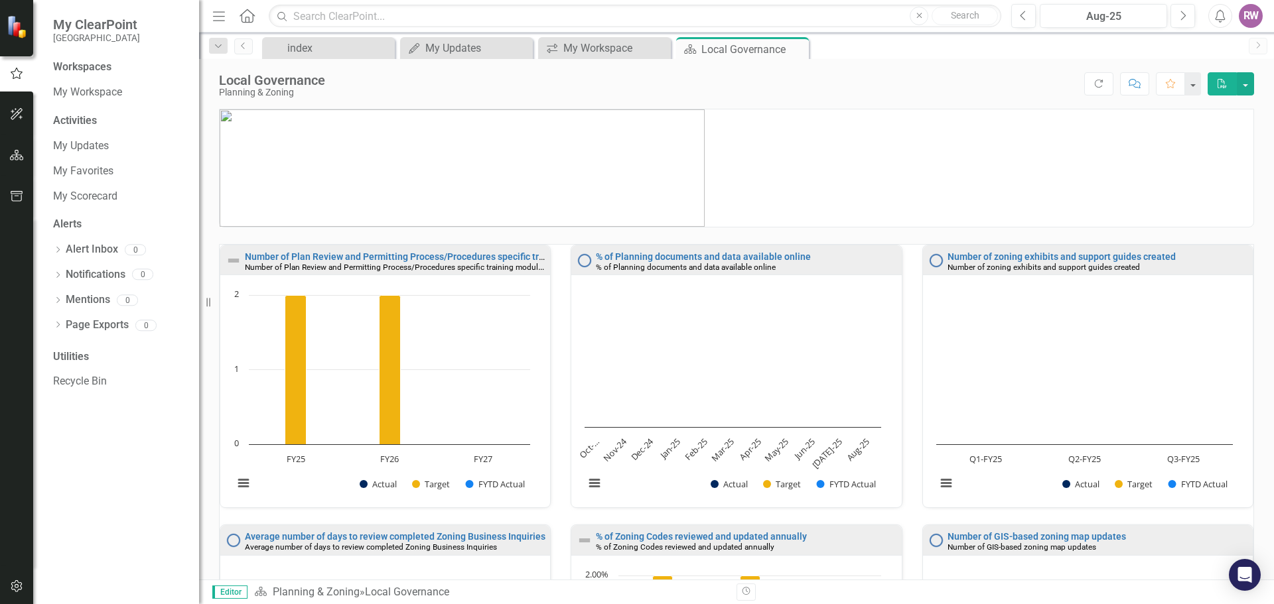
click at [246, 15] on icon "Home" at bounding box center [246, 16] width 17 height 14
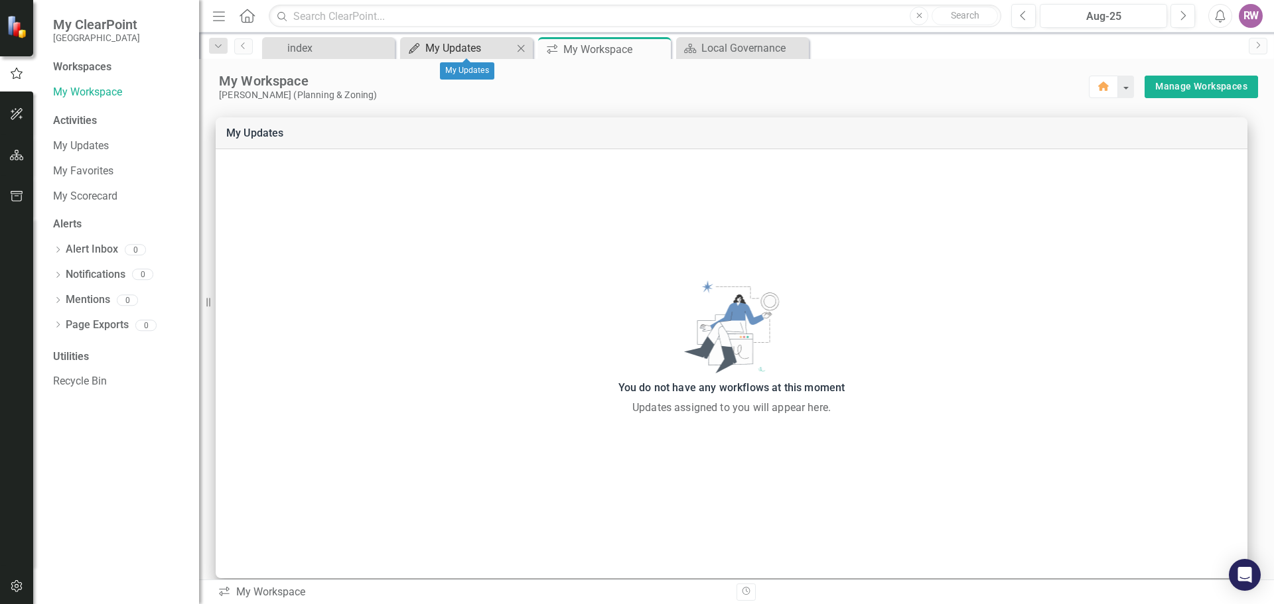
click at [463, 46] on div "My Updates" at bounding box center [469, 48] width 88 height 17
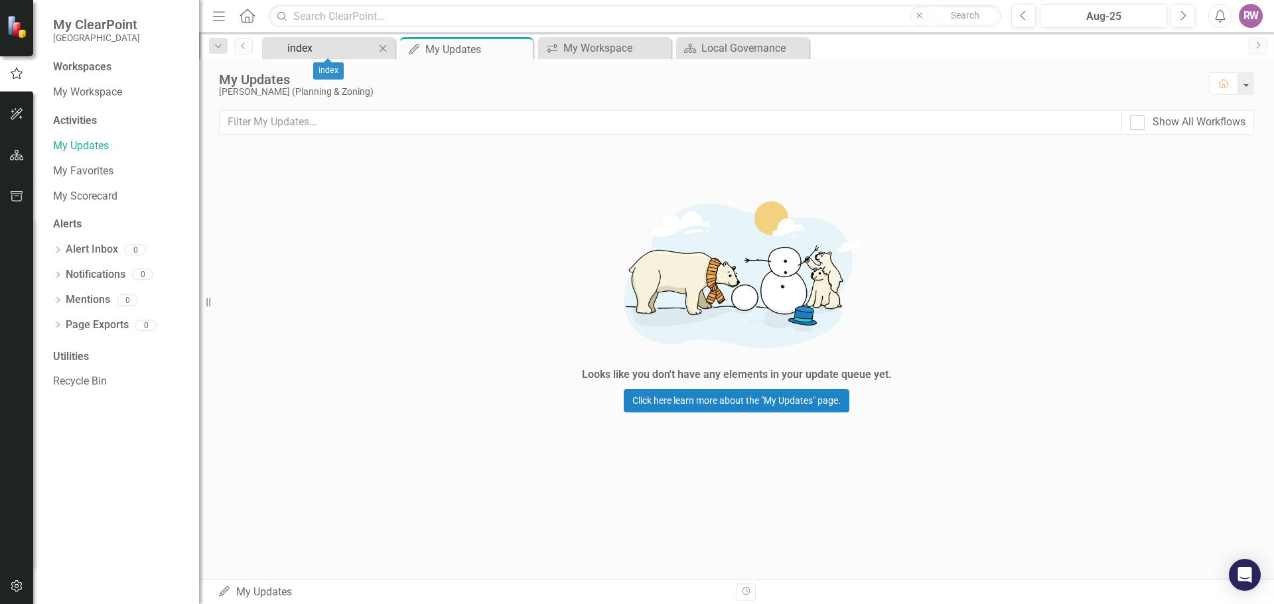
click at [334, 51] on div "index" at bounding box center [331, 48] width 88 height 17
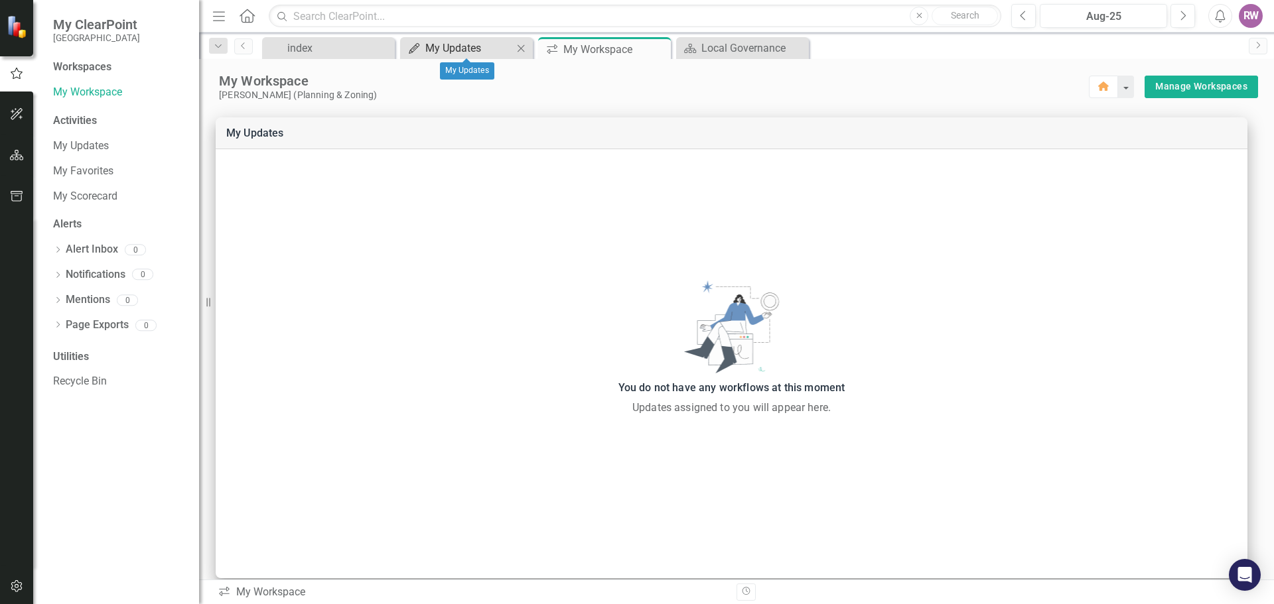
click at [453, 50] on div "My Updates" at bounding box center [469, 48] width 88 height 17
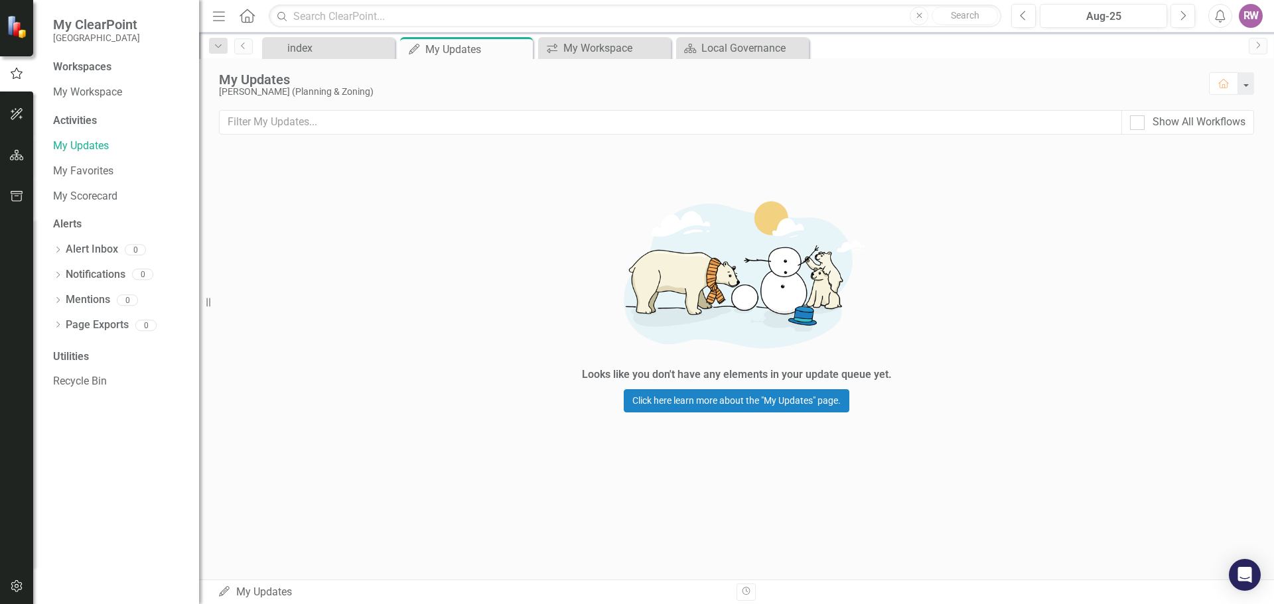
click at [222, 14] on icon "Menu" at bounding box center [218, 16] width 17 height 14
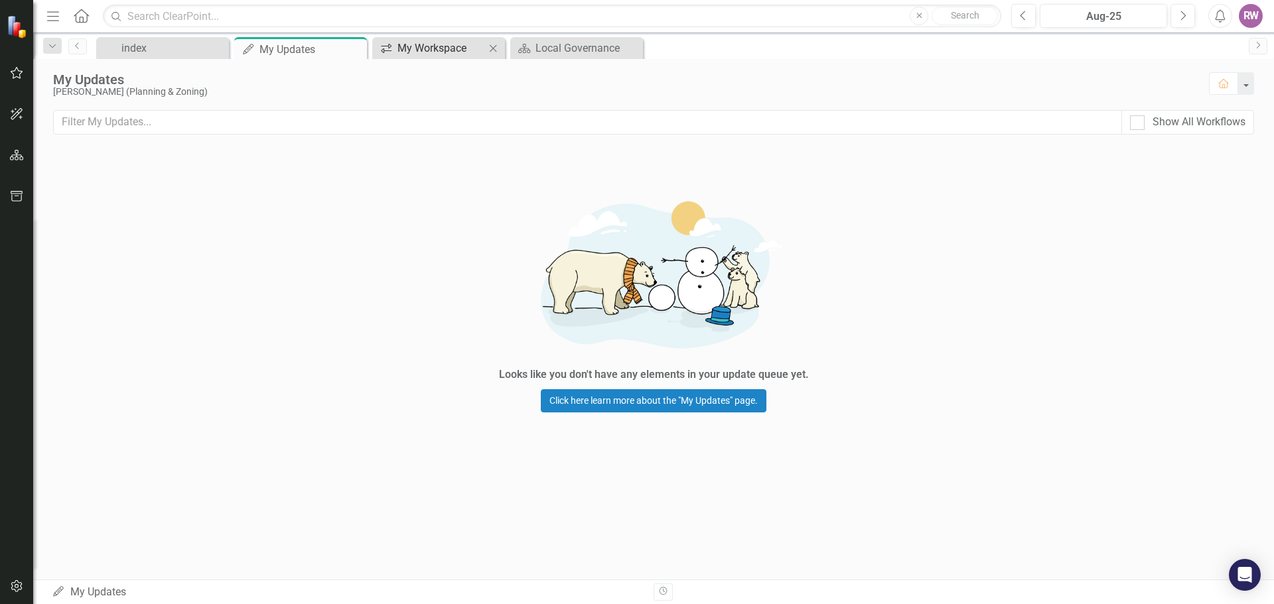
click at [423, 50] on div "My Workspace" at bounding box center [441, 48] width 88 height 17
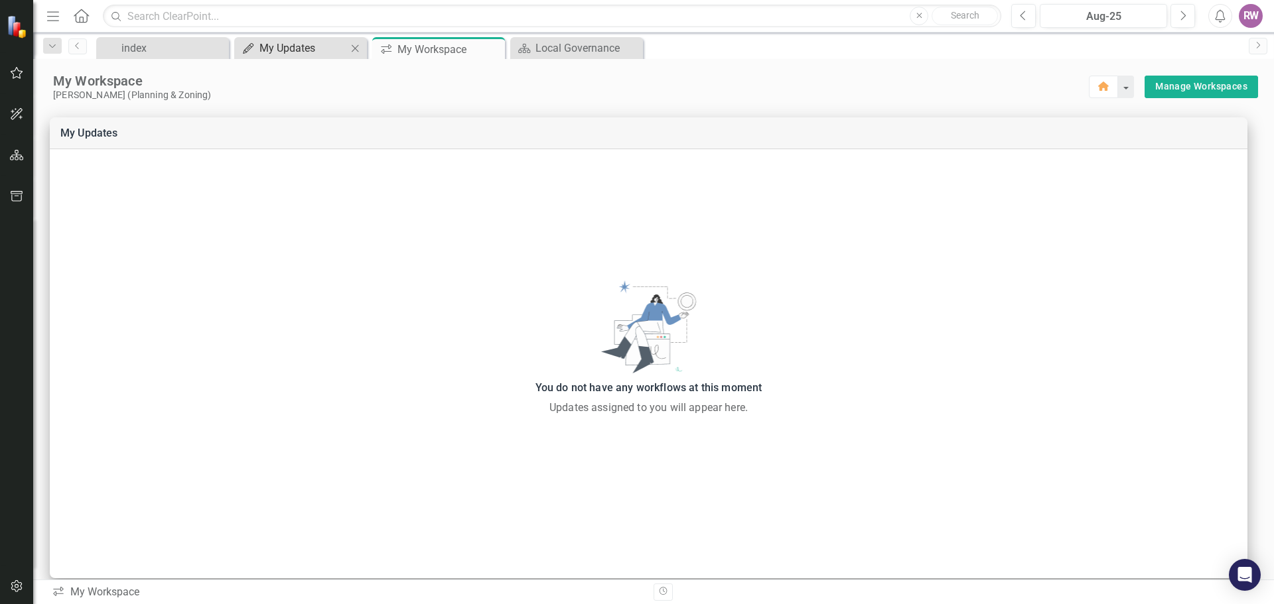
click at [293, 52] on div "My Updates" at bounding box center [303, 48] width 88 height 17
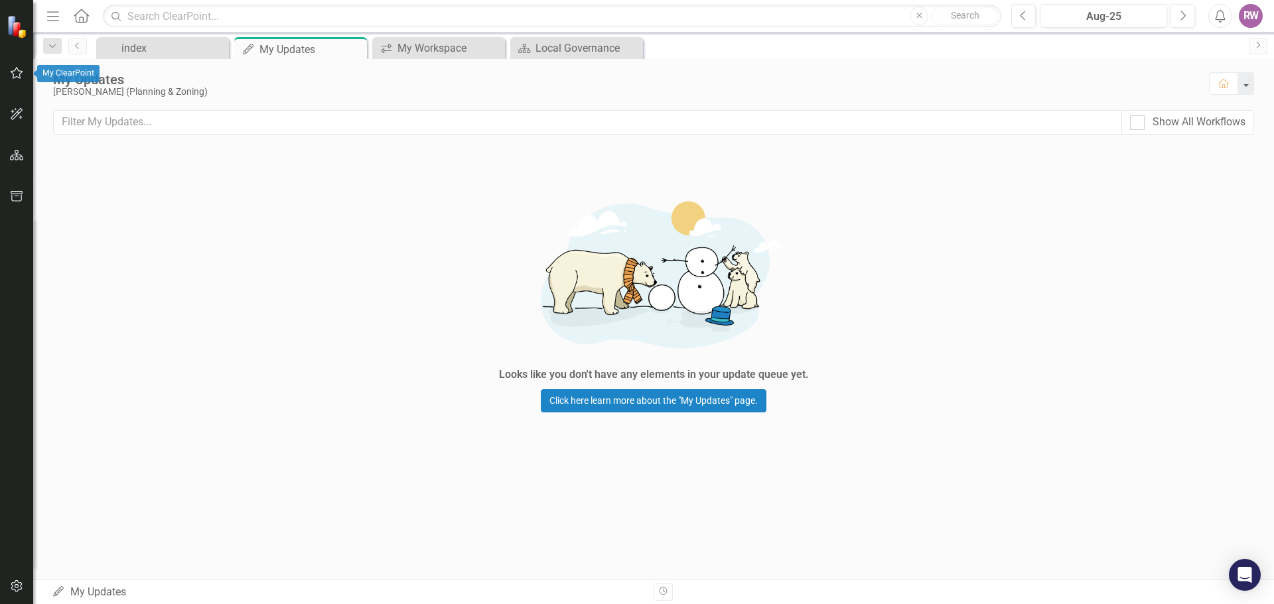
click at [14, 76] on icon "button" at bounding box center [17, 73] width 14 height 11
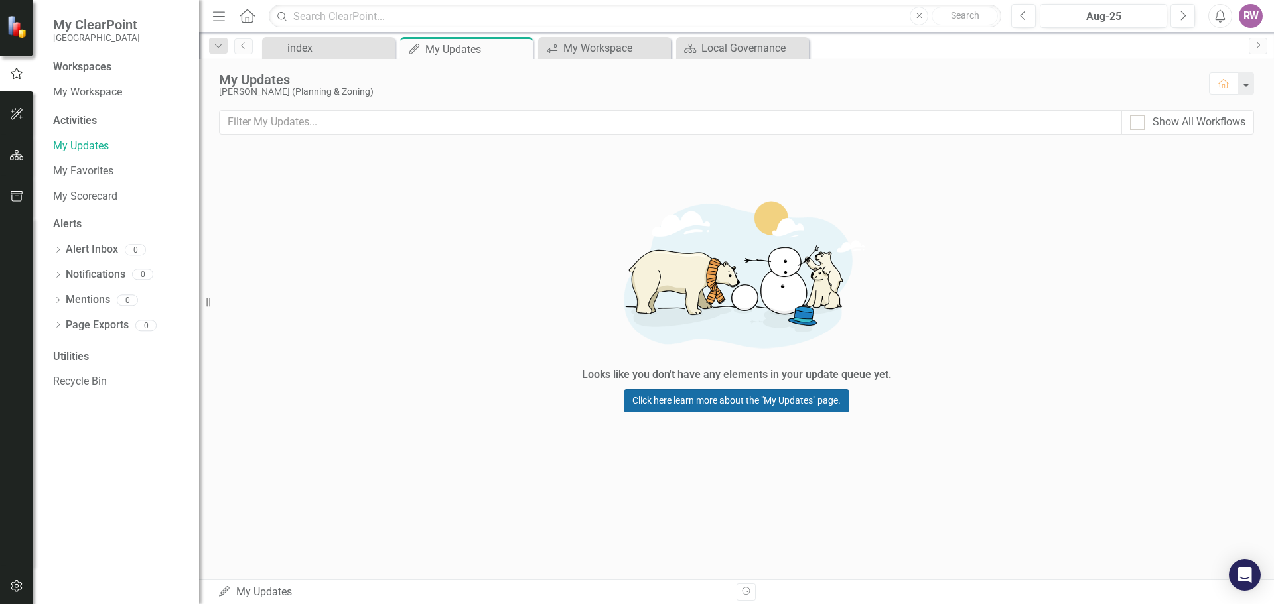
click at [767, 397] on link "Click here learn more about the "My Updates" page." at bounding box center [736, 400] width 226 height 23
click at [1136, 127] on div at bounding box center [1137, 122] width 15 height 15
click at [1136, 124] on input "Show All Workflows" at bounding box center [1134, 119] width 9 height 9
click at [1136, 121] on input "Show All Workflows" at bounding box center [1134, 119] width 9 height 9
checkbox input "false"
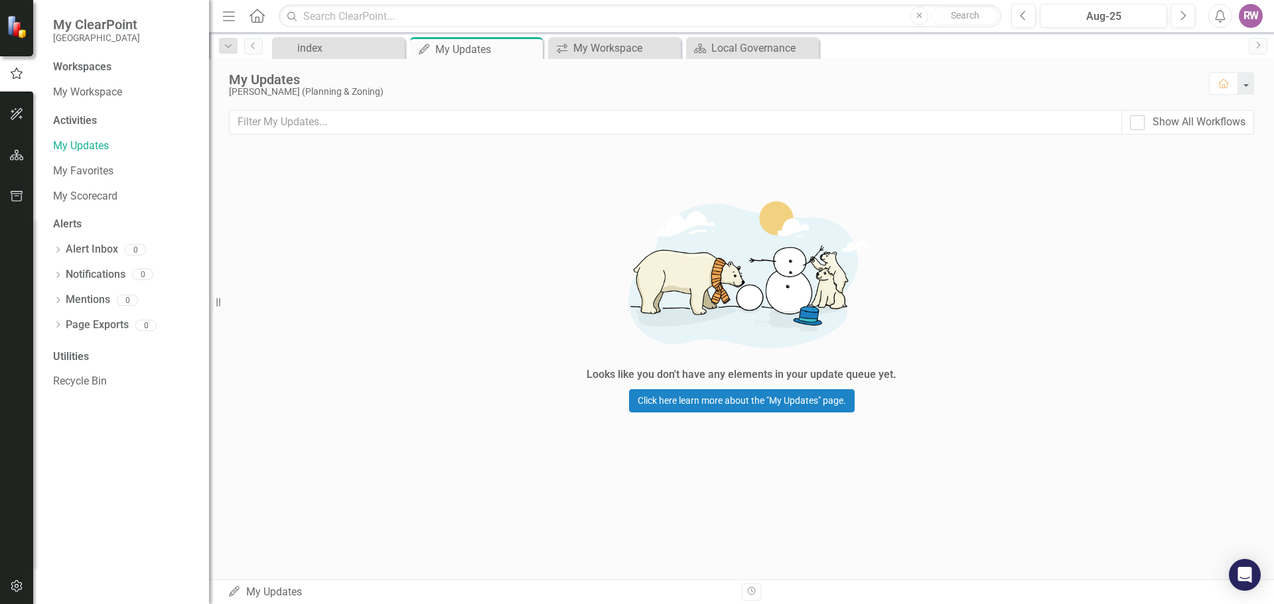
click at [209, 302] on div "Resize" at bounding box center [214, 302] width 11 height 604
